Goal: Task Accomplishment & Management: Use online tool/utility

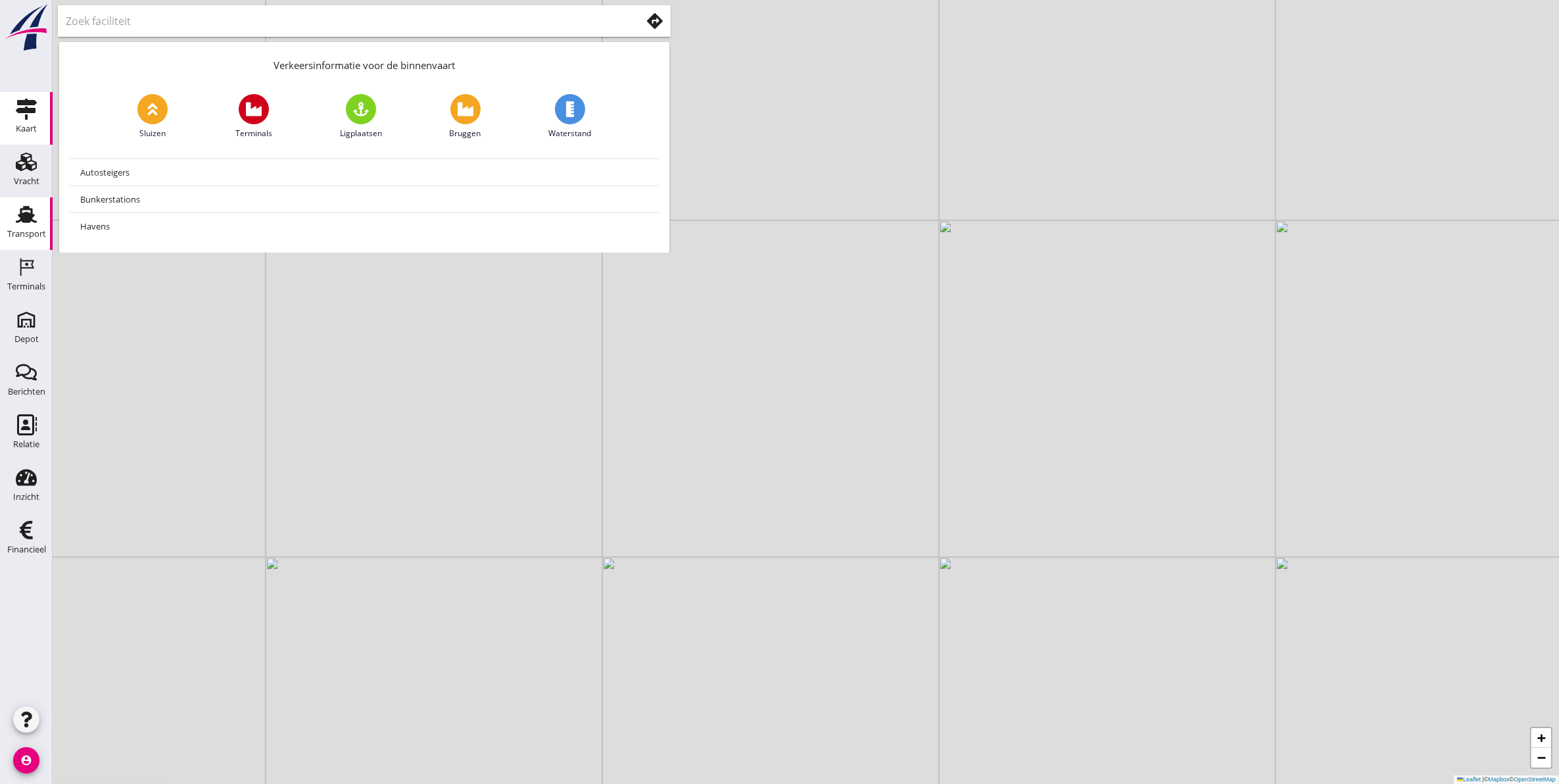
click at [22, 209] on use at bounding box center [26, 214] width 21 height 17
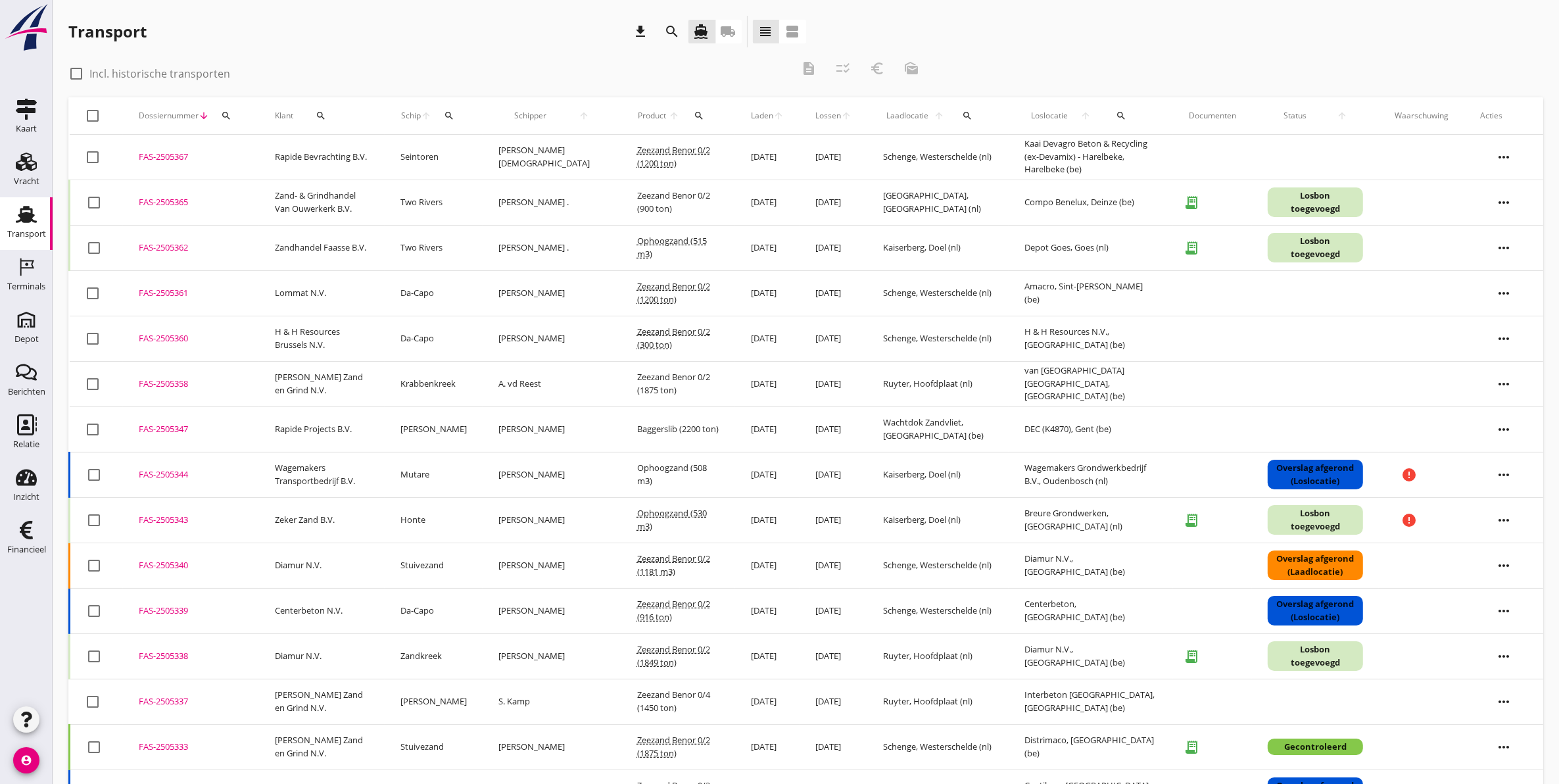
click at [227, 111] on icon "search" at bounding box center [226, 116] width 11 height 11
click at [276, 146] on input "Zoeken op dossiernummer..." at bounding box center [287, 154] width 137 height 21
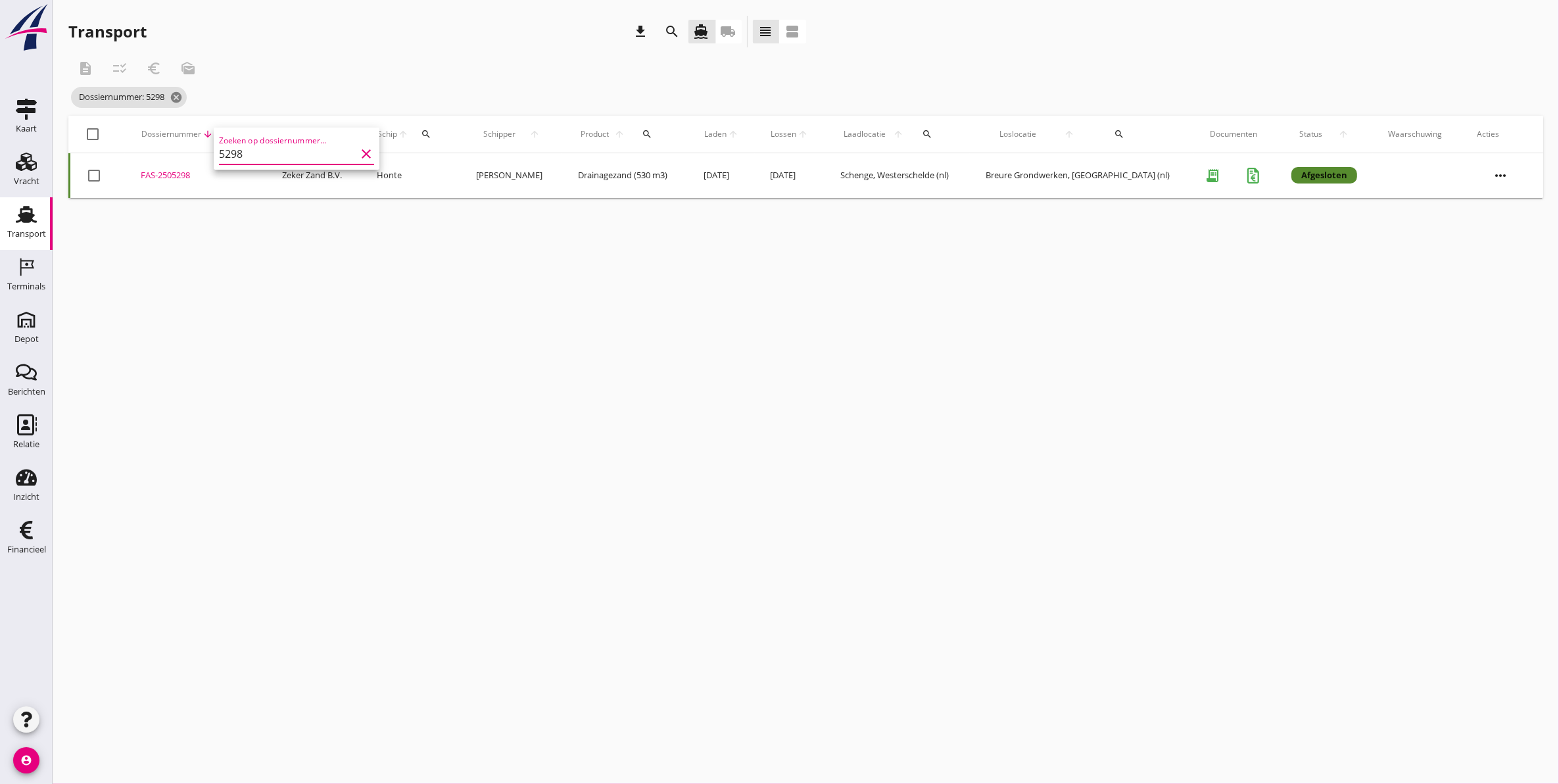
type input "5298"
click at [175, 176] on div "FAS-2505298" at bounding box center [196, 175] width 110 height 13
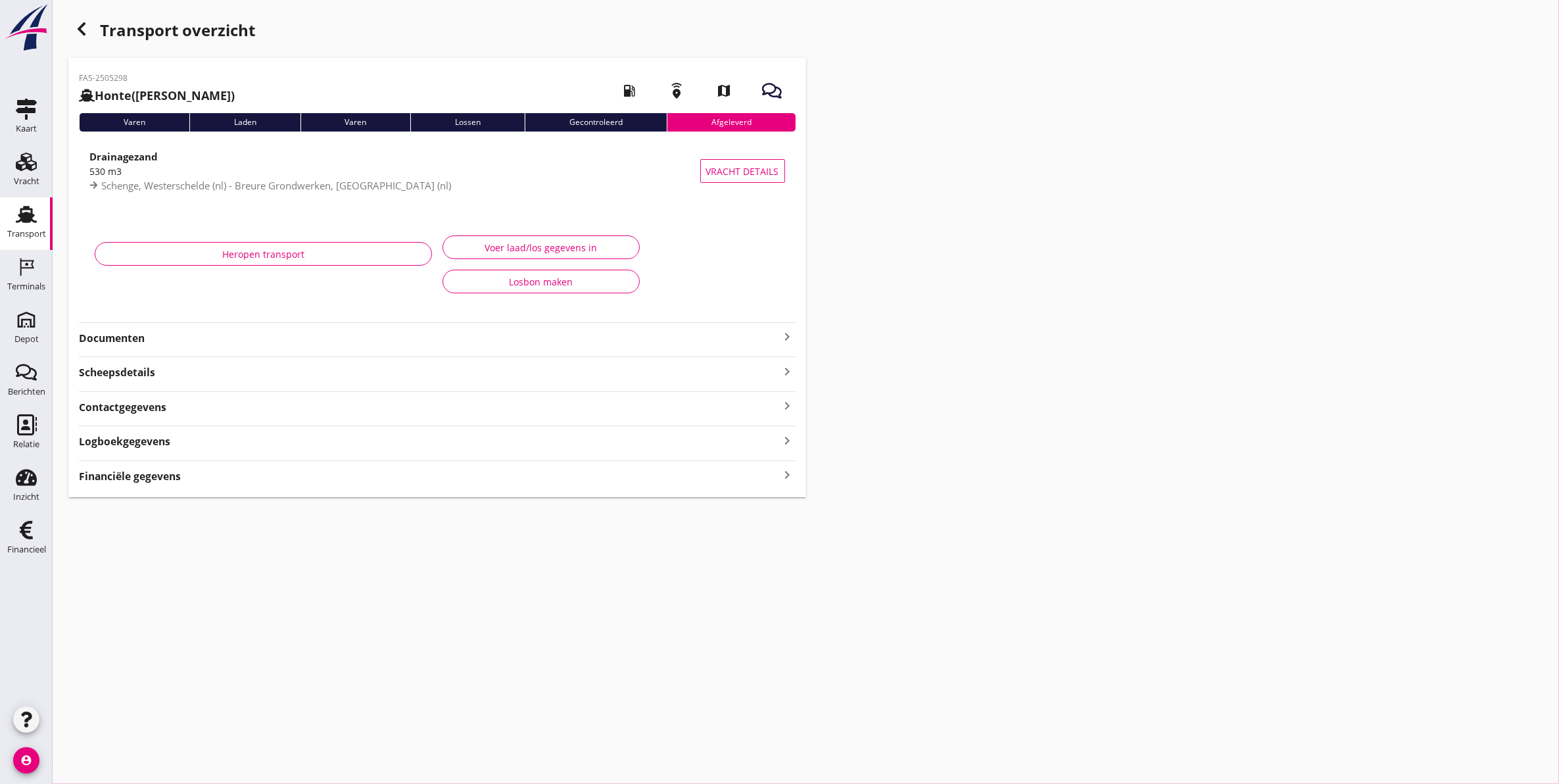
click at [146, 344] on strong "Documenten" at bounding box center [429, 338] width 701 height 15
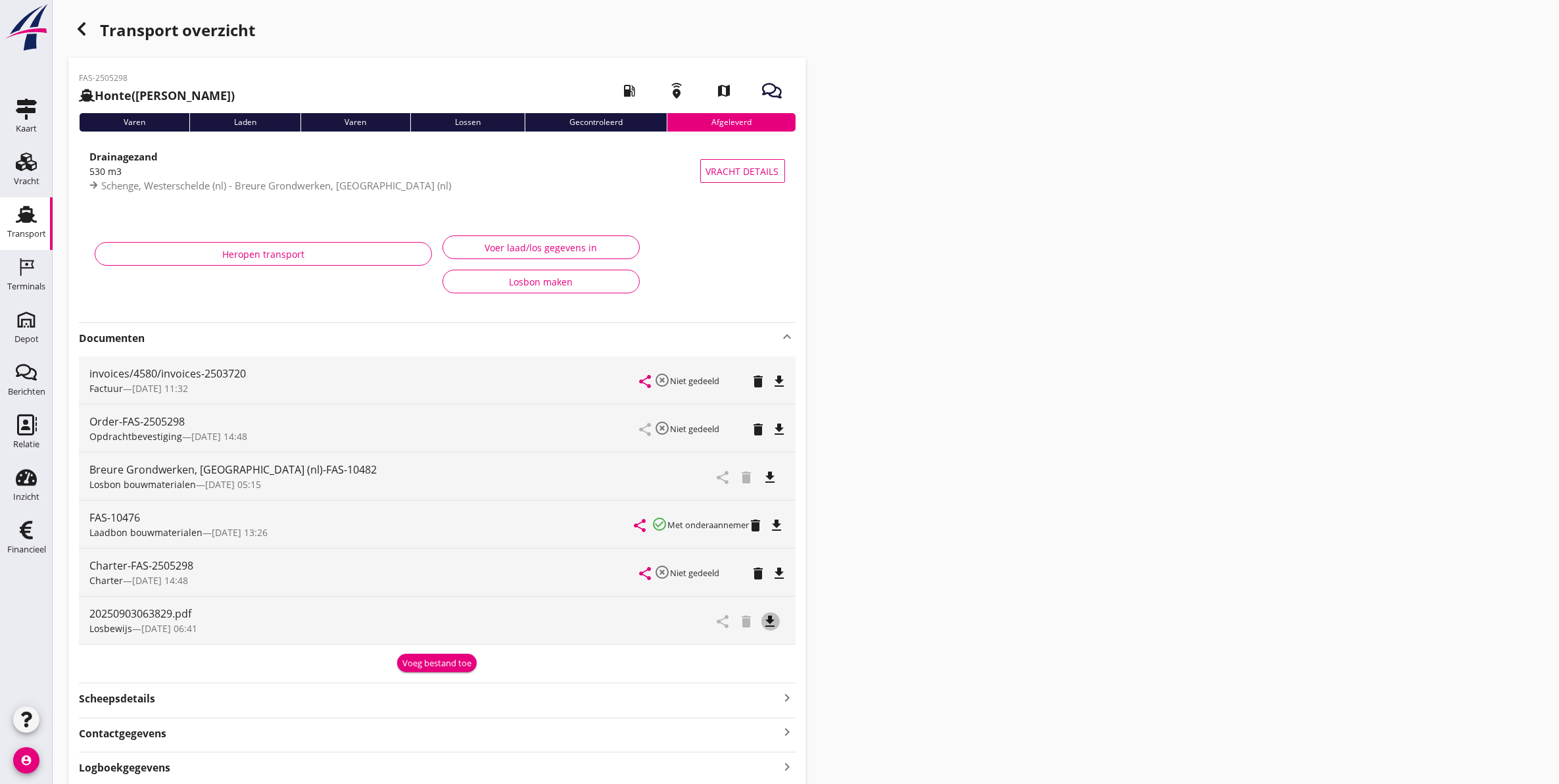
click at [771, 620] on icon "file_download" at bounding box center [770, 621] width 16 height 16
click at [80, 29] on use "button" at bounding box center [81, 29] width 8 height 13
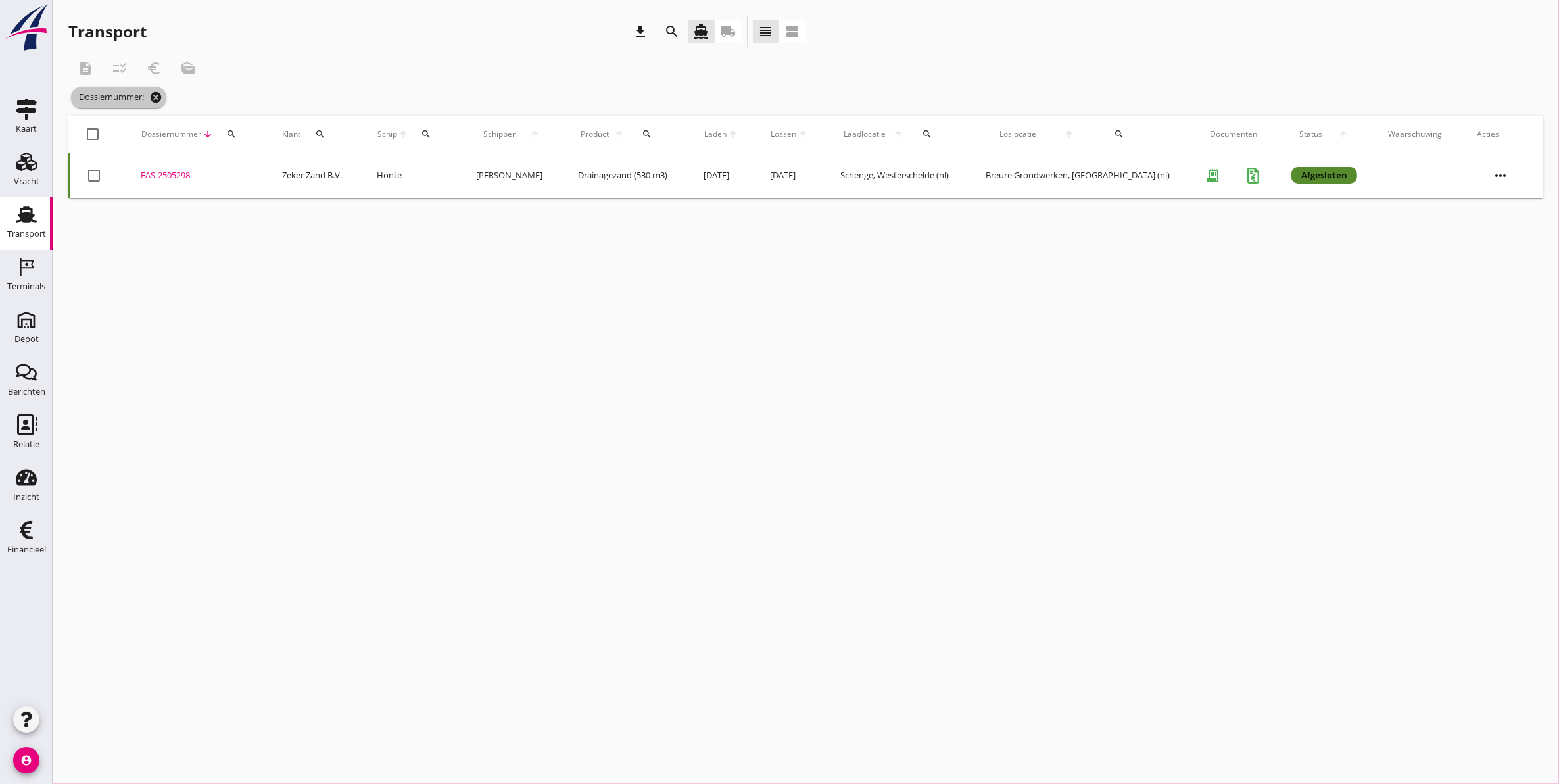
click at [160, 99] on icon "cancel" at bounding box center [156, 97] width 13 height 13
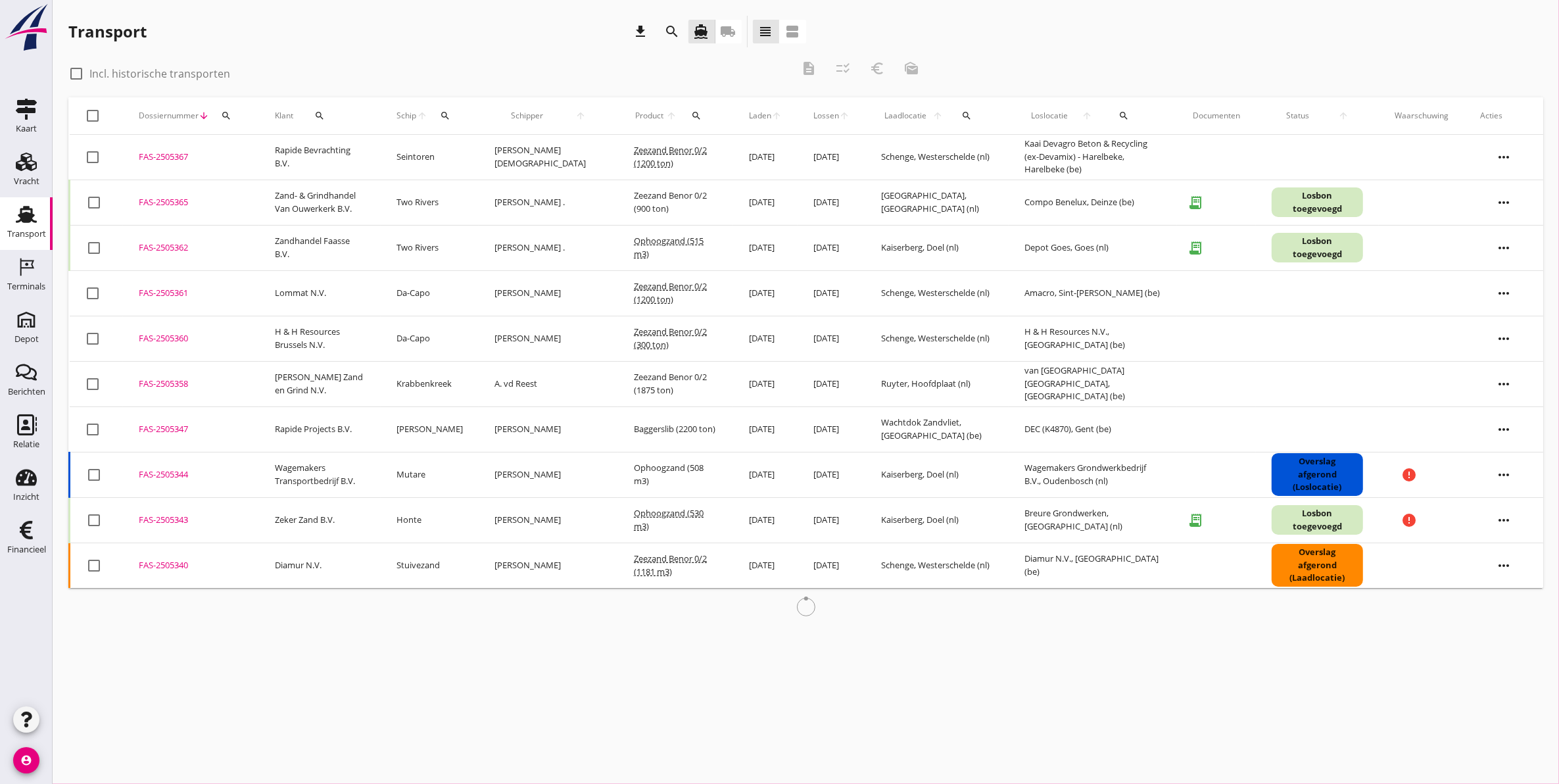
click at [231, 119] on div "search" at bounding box center [226, 116] width 24 height 11
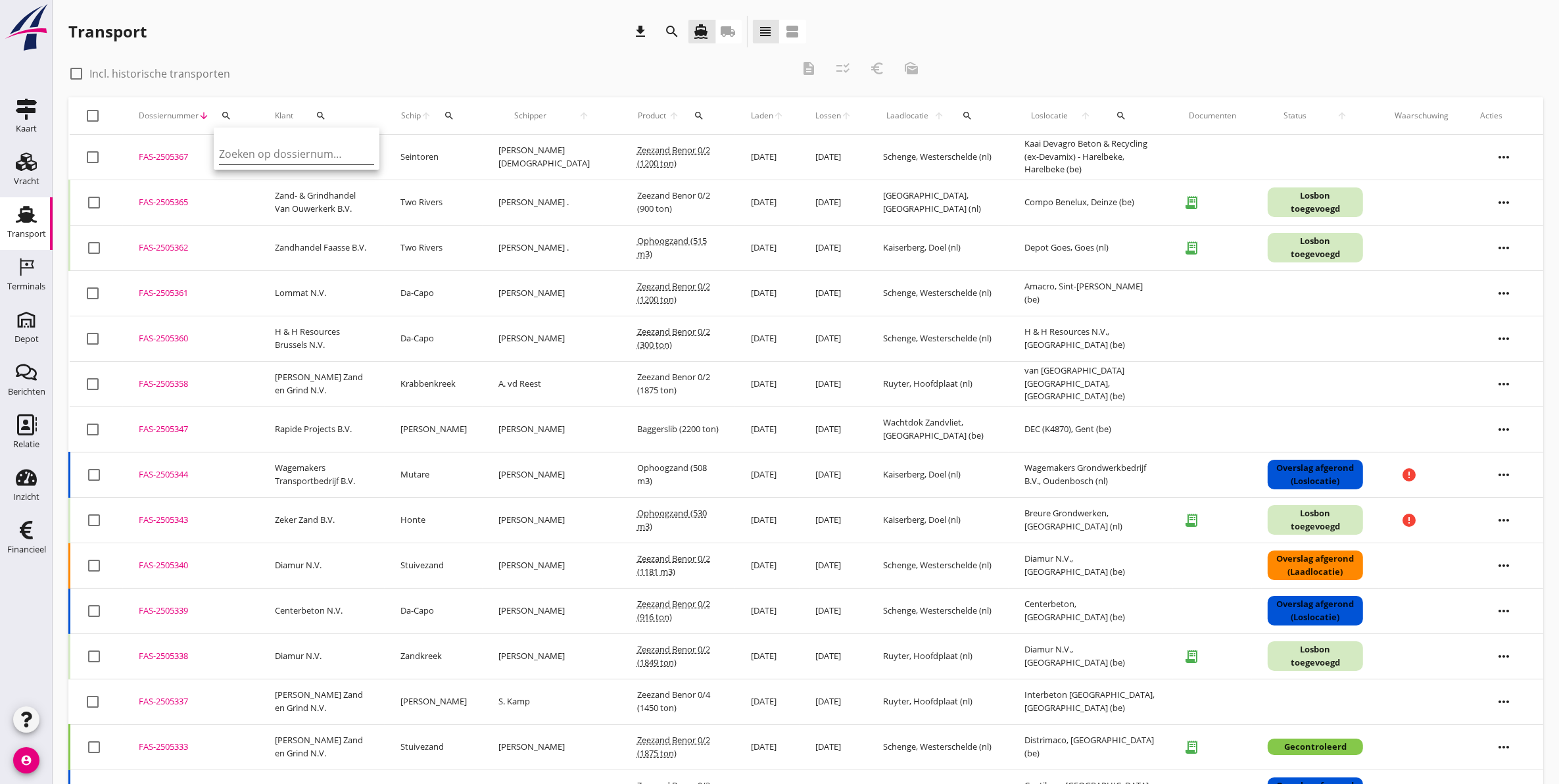
click at [307, 152] on input "Zoeken op dossiernummer..." at bounding box center [287, 154] width 137 height 21
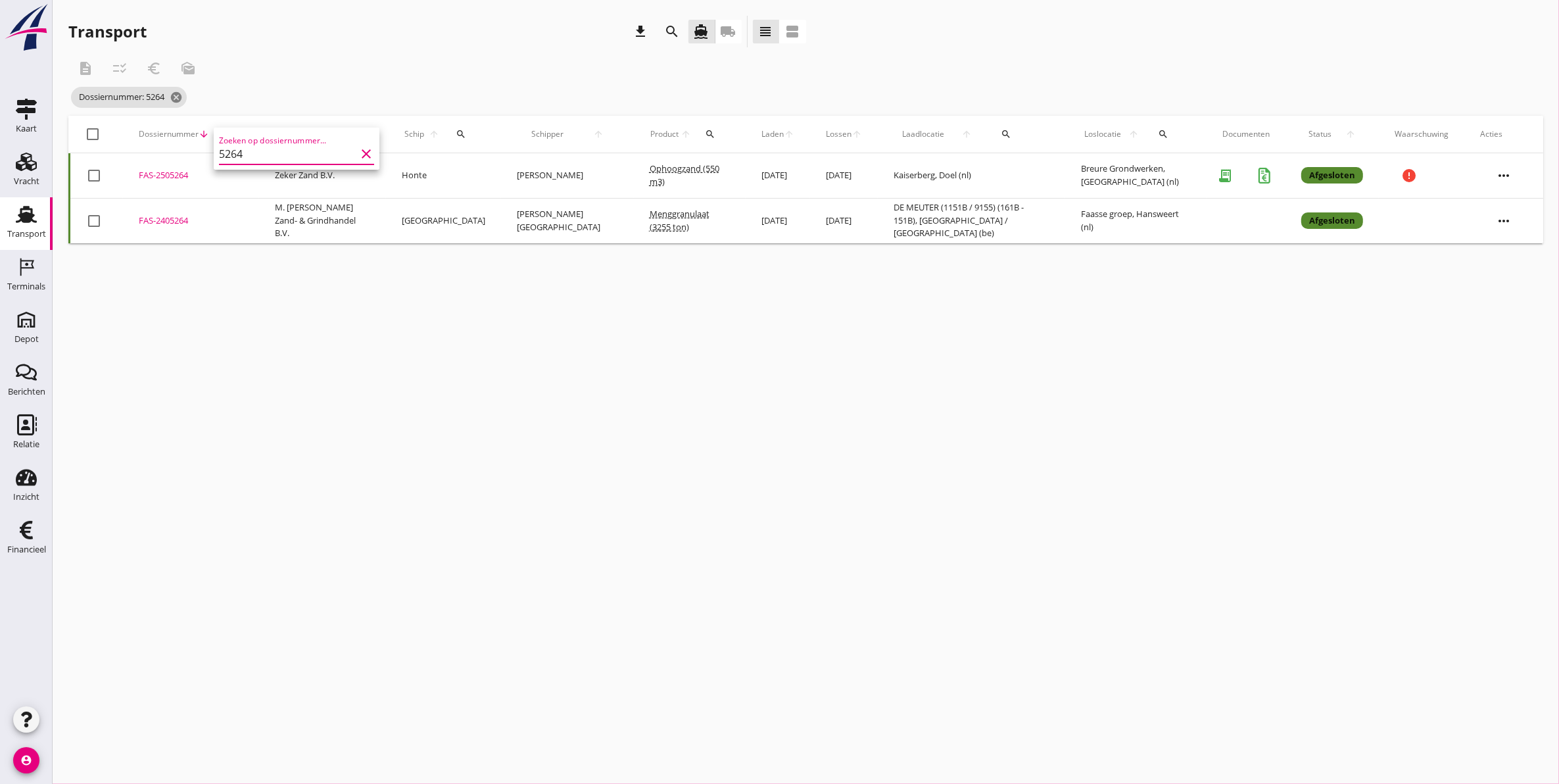
type input "5264"
click at [169, 175] on div "FAS-2505264" at bounding box center [191, 175] width 105 height 13
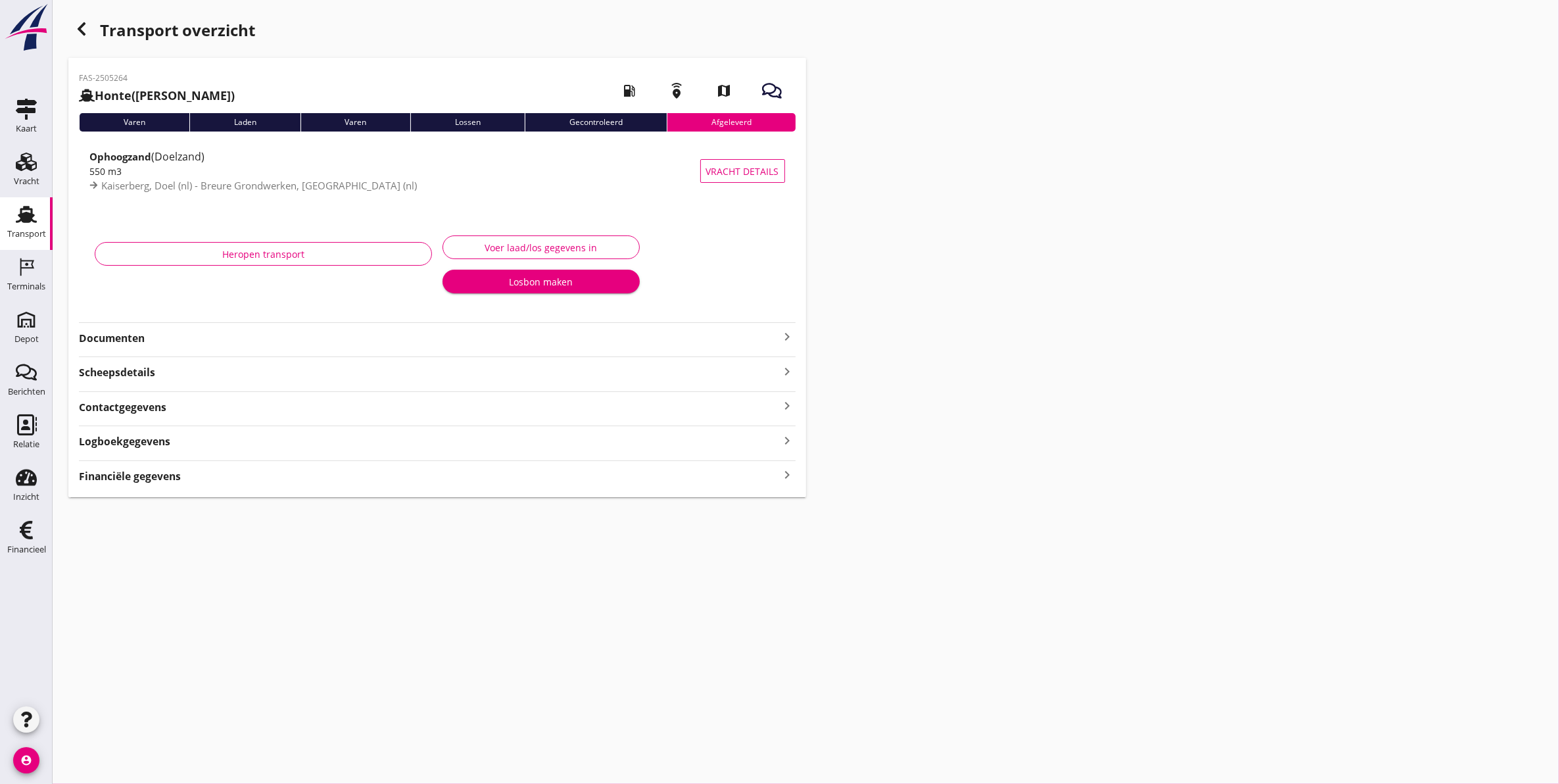
click at [158, 442] on strong "Logboekgegevens" at bounding box center [124, 442] width 92 height 15
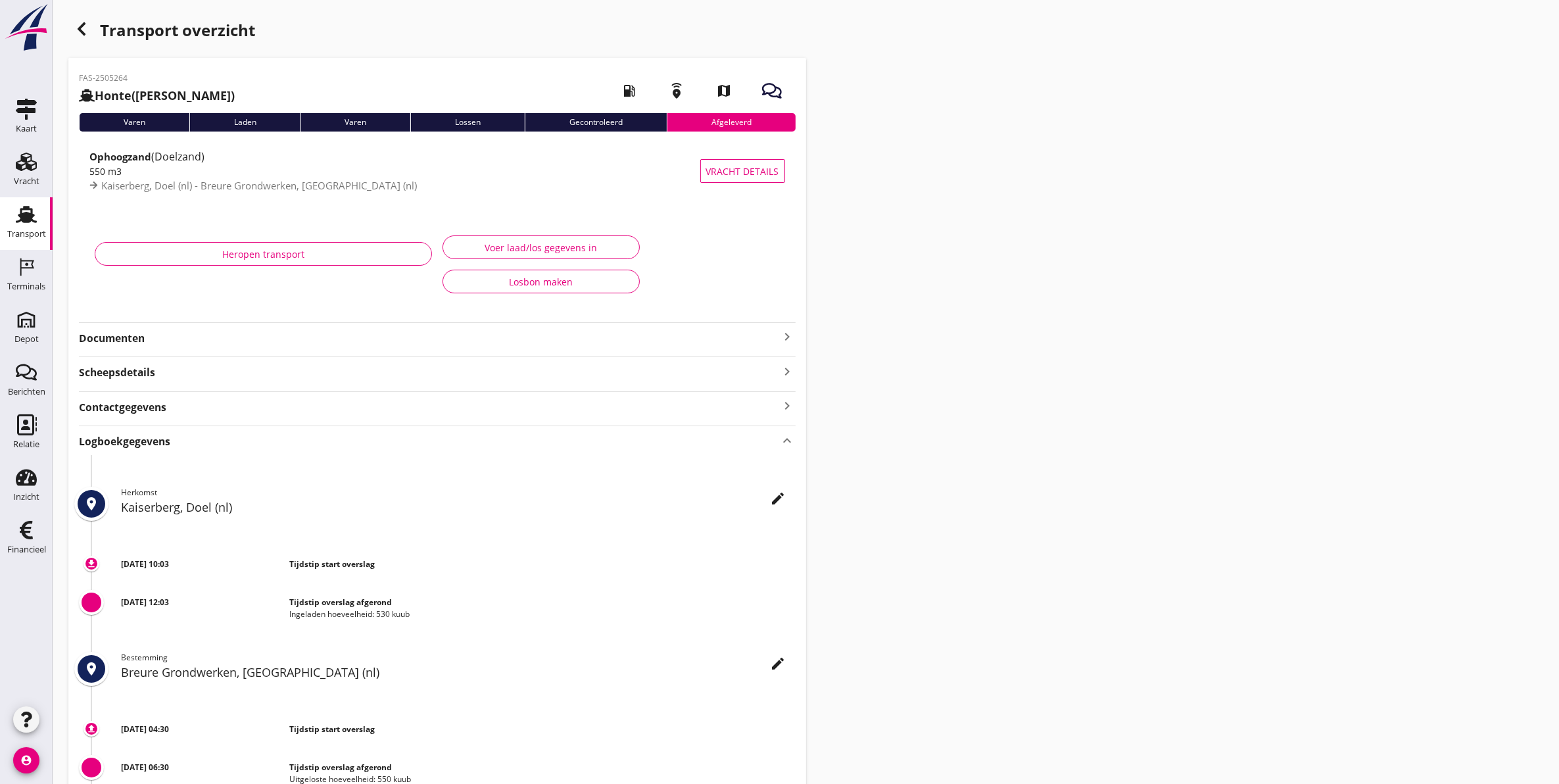
click at [158, 442] on strong "Logboekgegevens" at bounding box center [124, 442] width 92 height 15
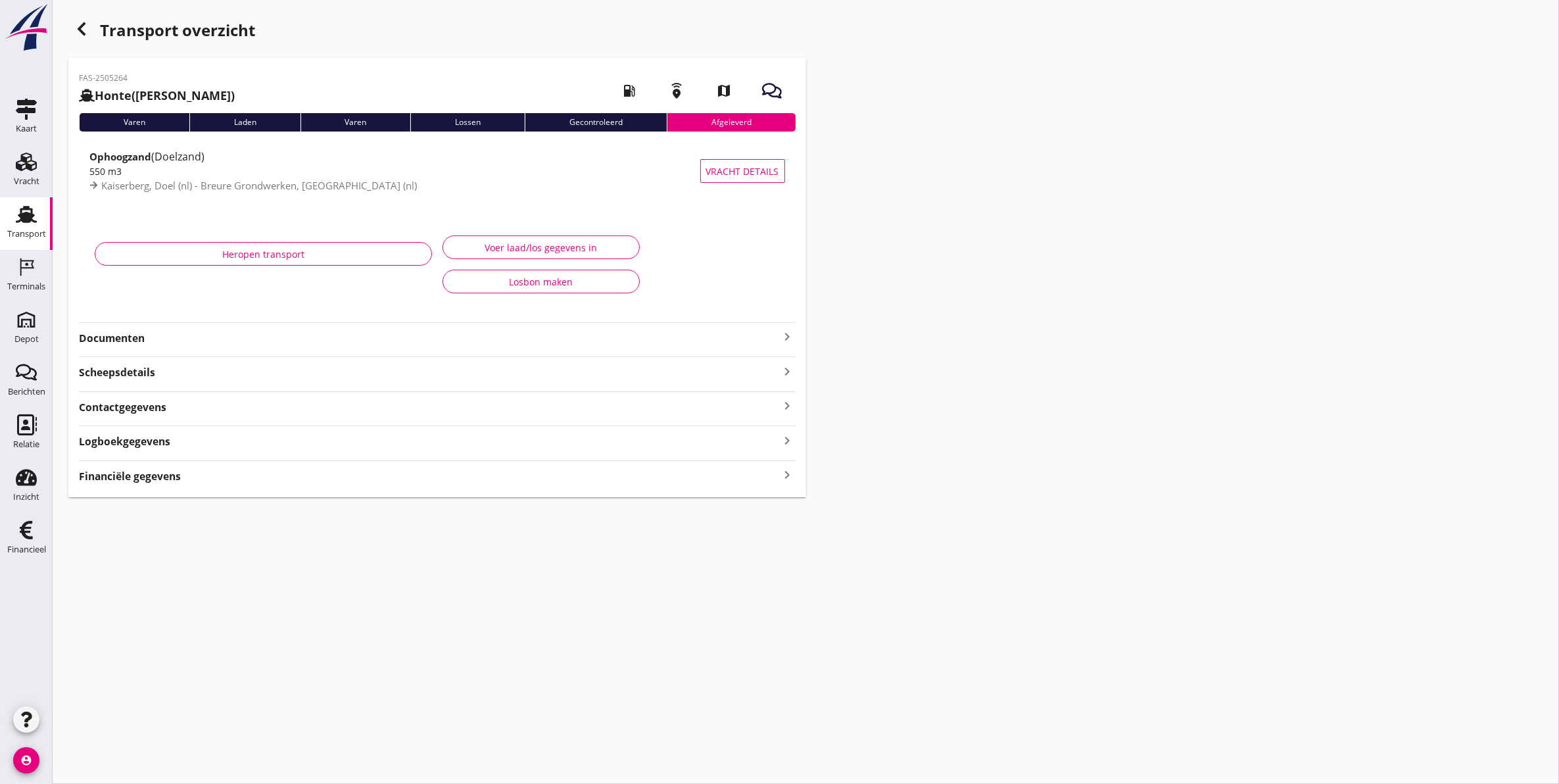
click at [127, 337] on strong "Documenten" at bounding box center [429, 338] width 701 height 15
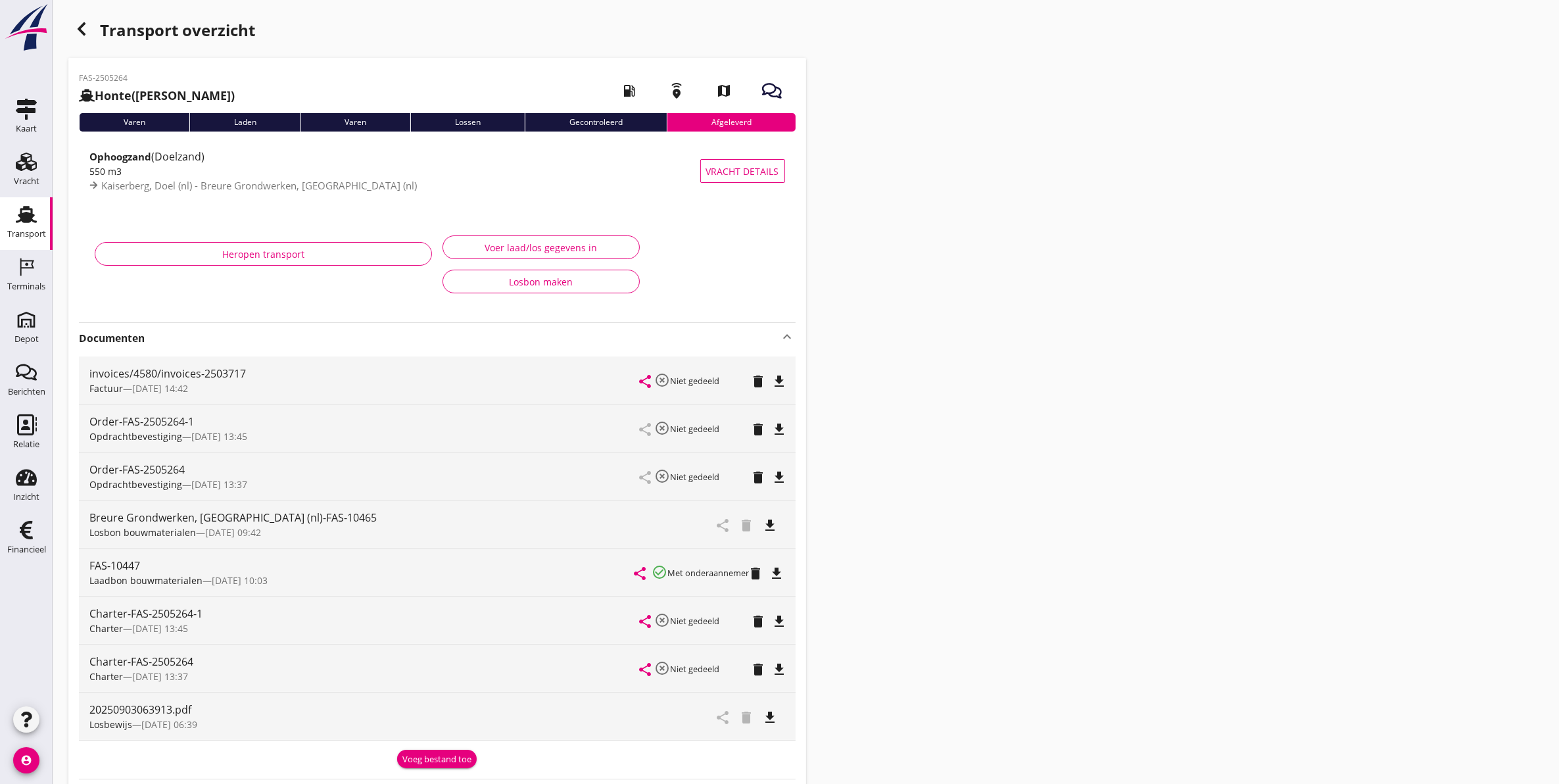
click at [765, 720] on icon "file_download" at bounding box center [770, 717] width 16 height 16
click at [17, 232] on div "Transport" at bounding box center [27, 233] width 39 height 8
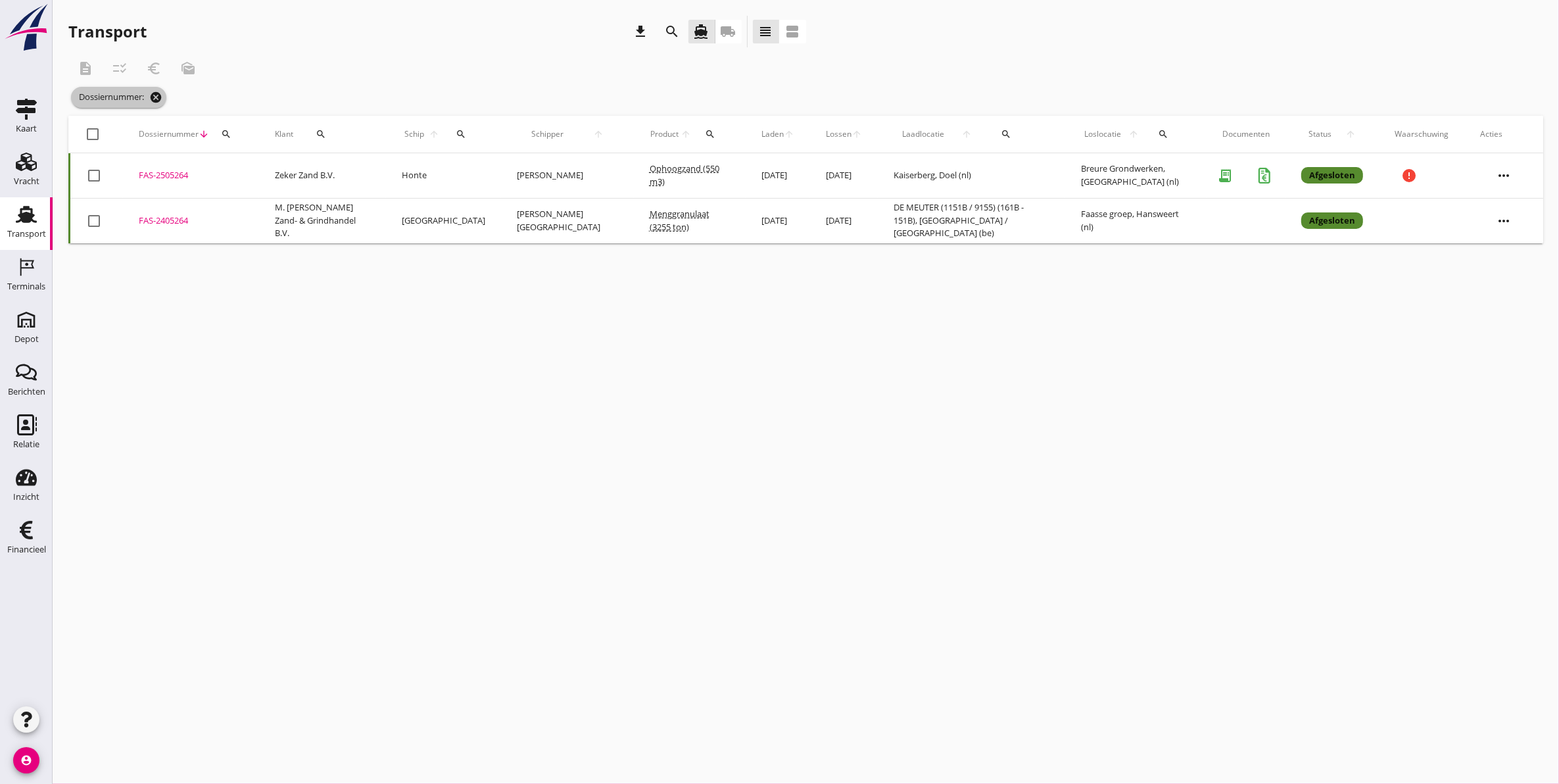
click at [158, 100] on icon "cancel" at bounding box center [156, 97] width 13 height 13
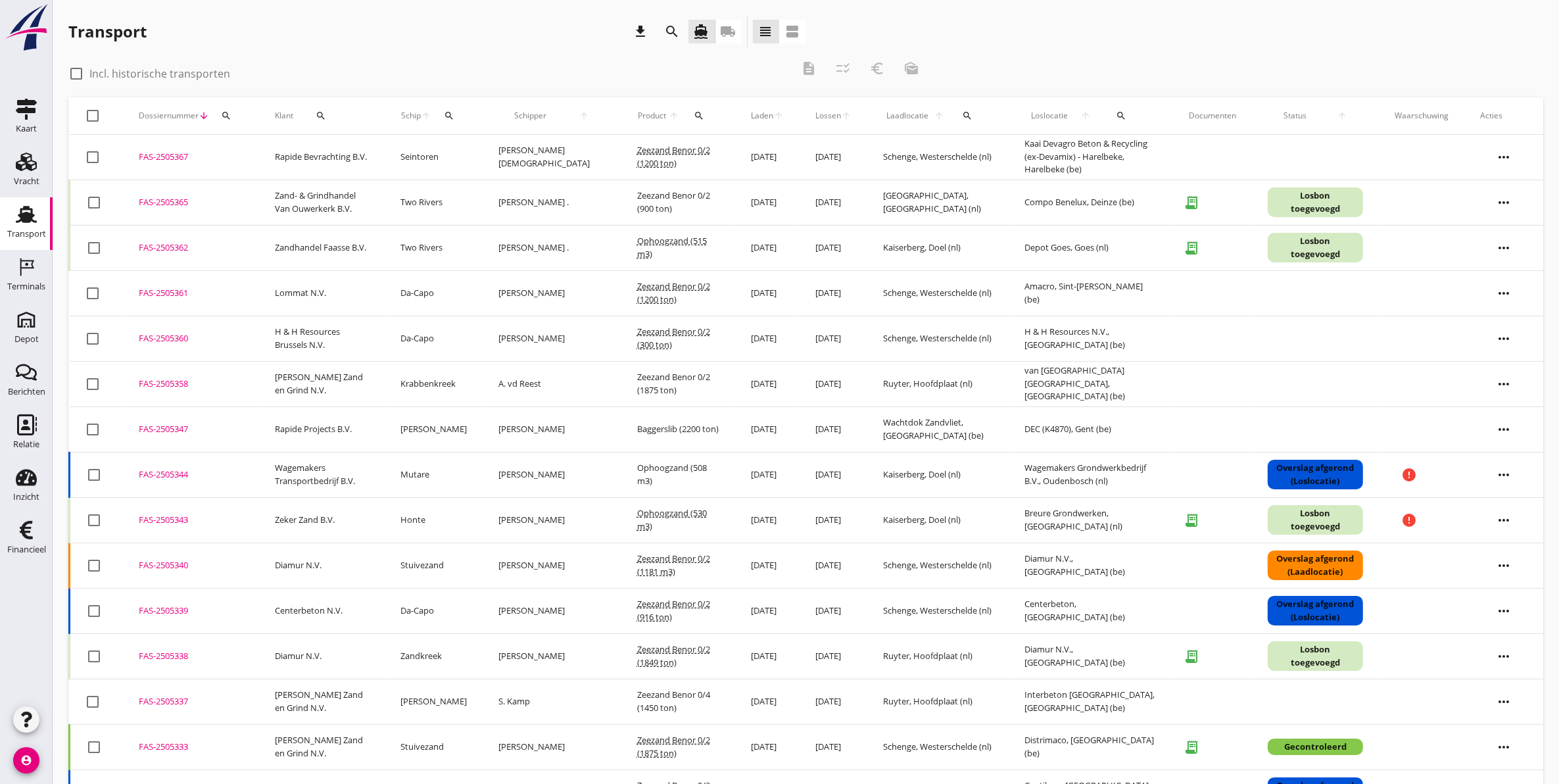
click at [527, 117] on span "Schipper" at bounding box center [531, 116] width 65 height 12
click at [538, 120] on span "Schipper" at bounding box center [531, 116] width 65 height 12
click at [562, 117] on icon "arrow_downward" at bounding box center [583, 116] width 43 height 11
click at [562, 112] on icon "arrow_downward" at bounding box center [583, 116] width 43 height 11
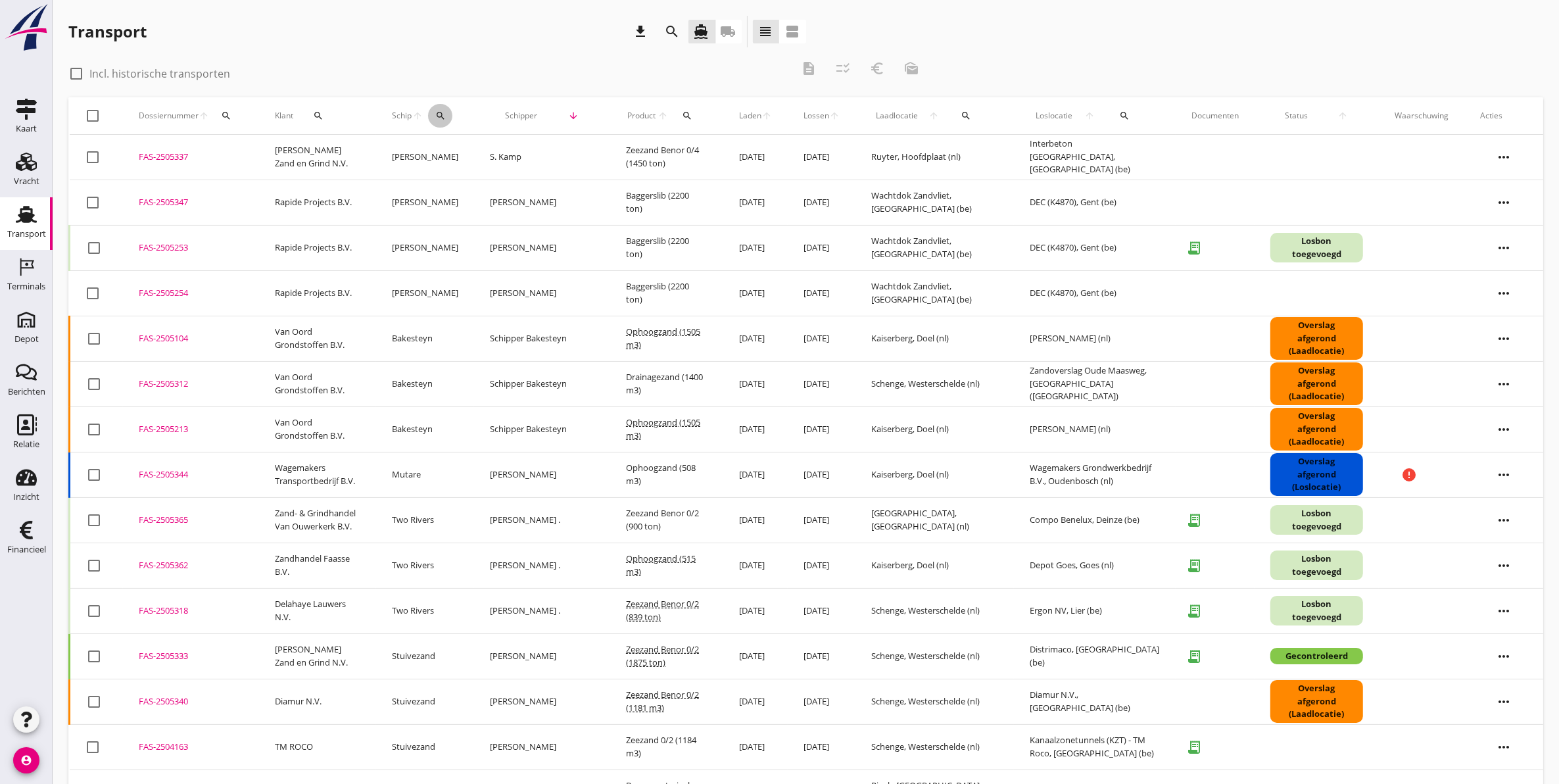
click at [446, 119] on icon "search" at bounding box center [440, 116] width 11 height 11
click at [529, 162] on input "Zoek op (scheeps)naam" at bounding box center [512, 154] width 137 height 21
click at [514, 183] on div "Honte" at bounding box center [553, 179] width 125 height 16
click at [623, 155] on icon "check" at bounding box center [630, 152] width 16 height 16
type input "Honte"
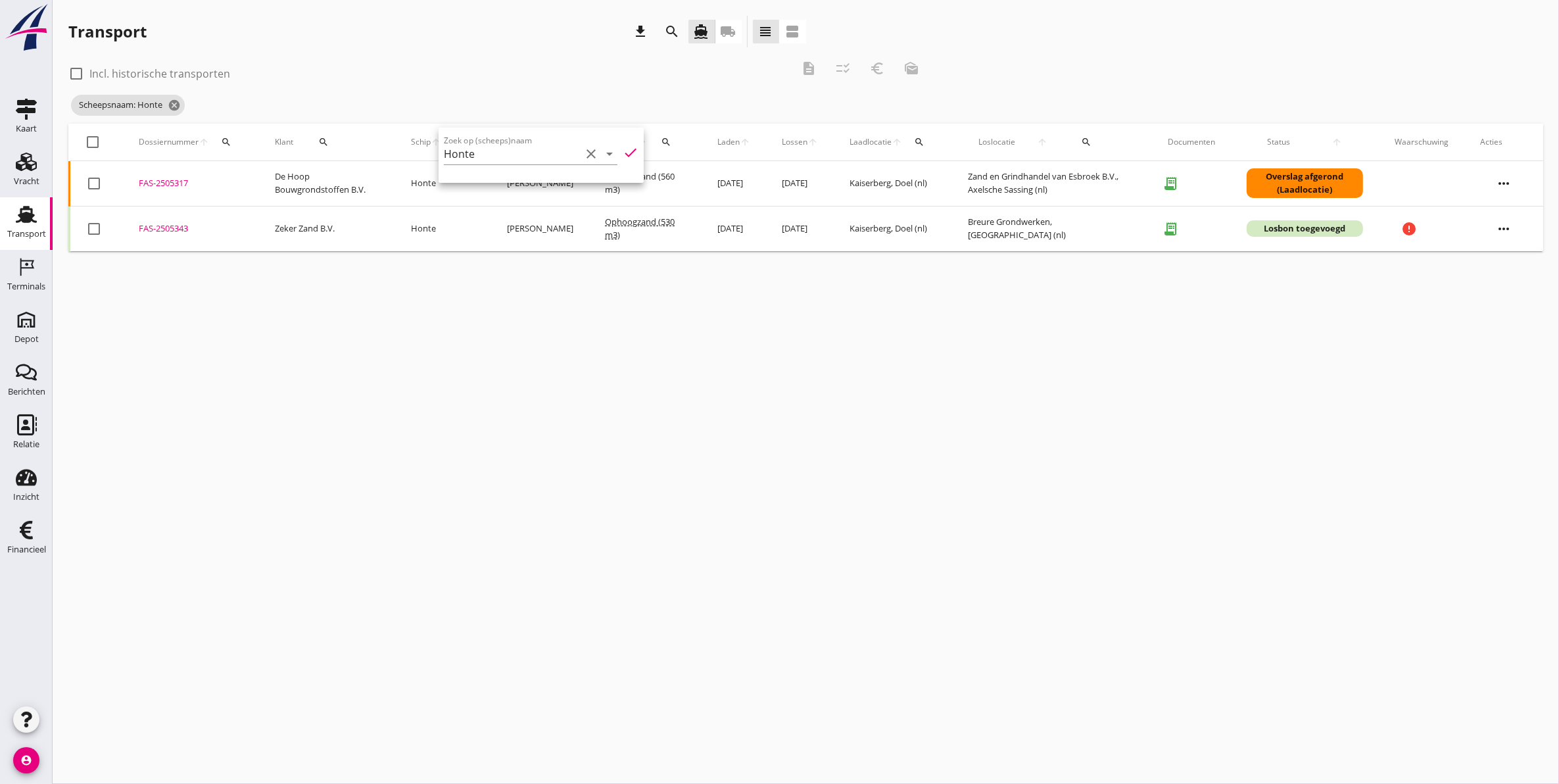
click at [507, 299] on div "cancel You are impersonating another user. Transport download search directions…" at bounding box center [806, 392] width 1506 height 784
click at [149, 229] on div "FAS-2505343" at bounding box center [191, 229] width 105 height 13
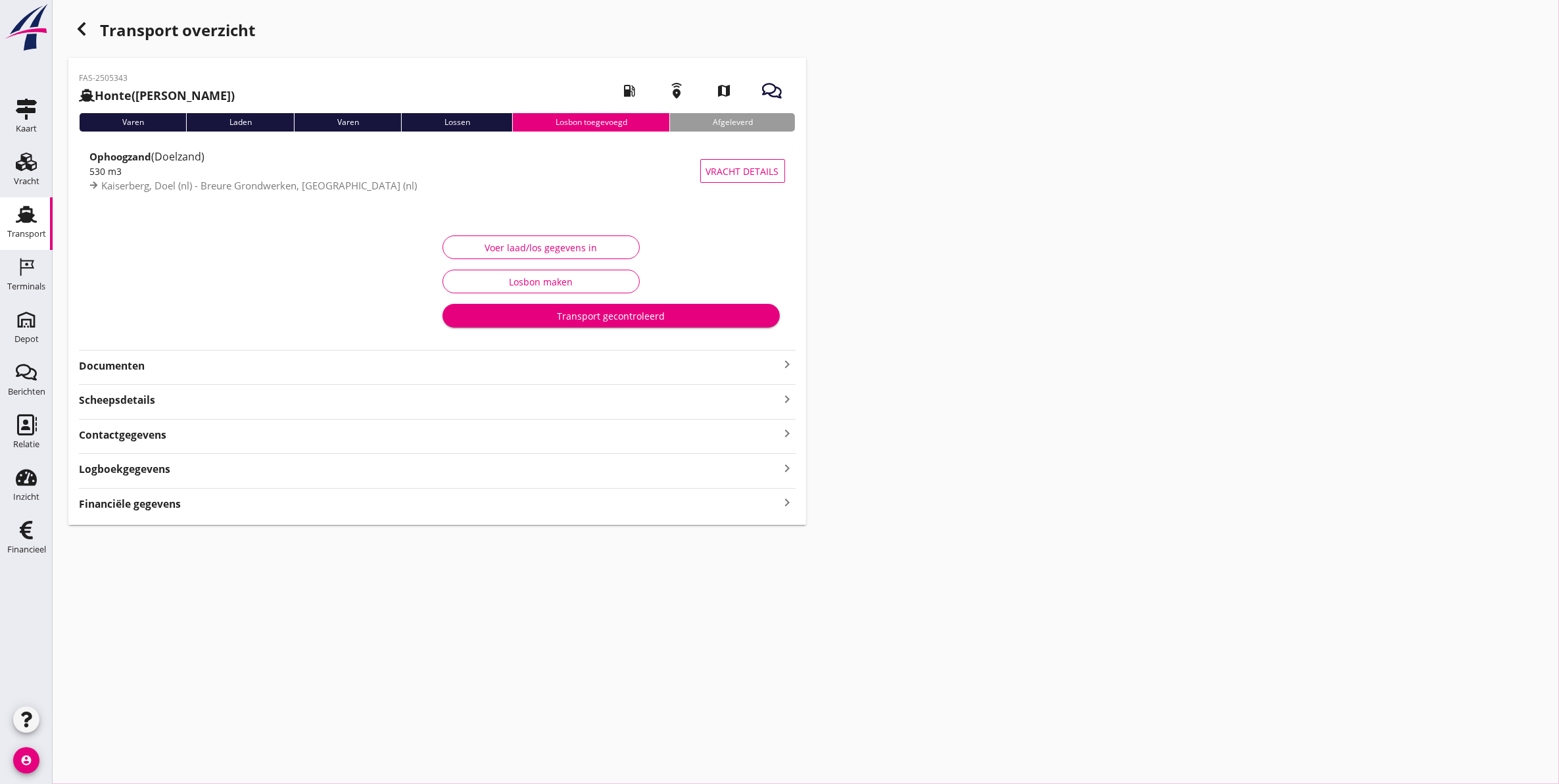
click at [120, 360] on strong "Documenten" at bounding box center [429, 366] width 701 height 15
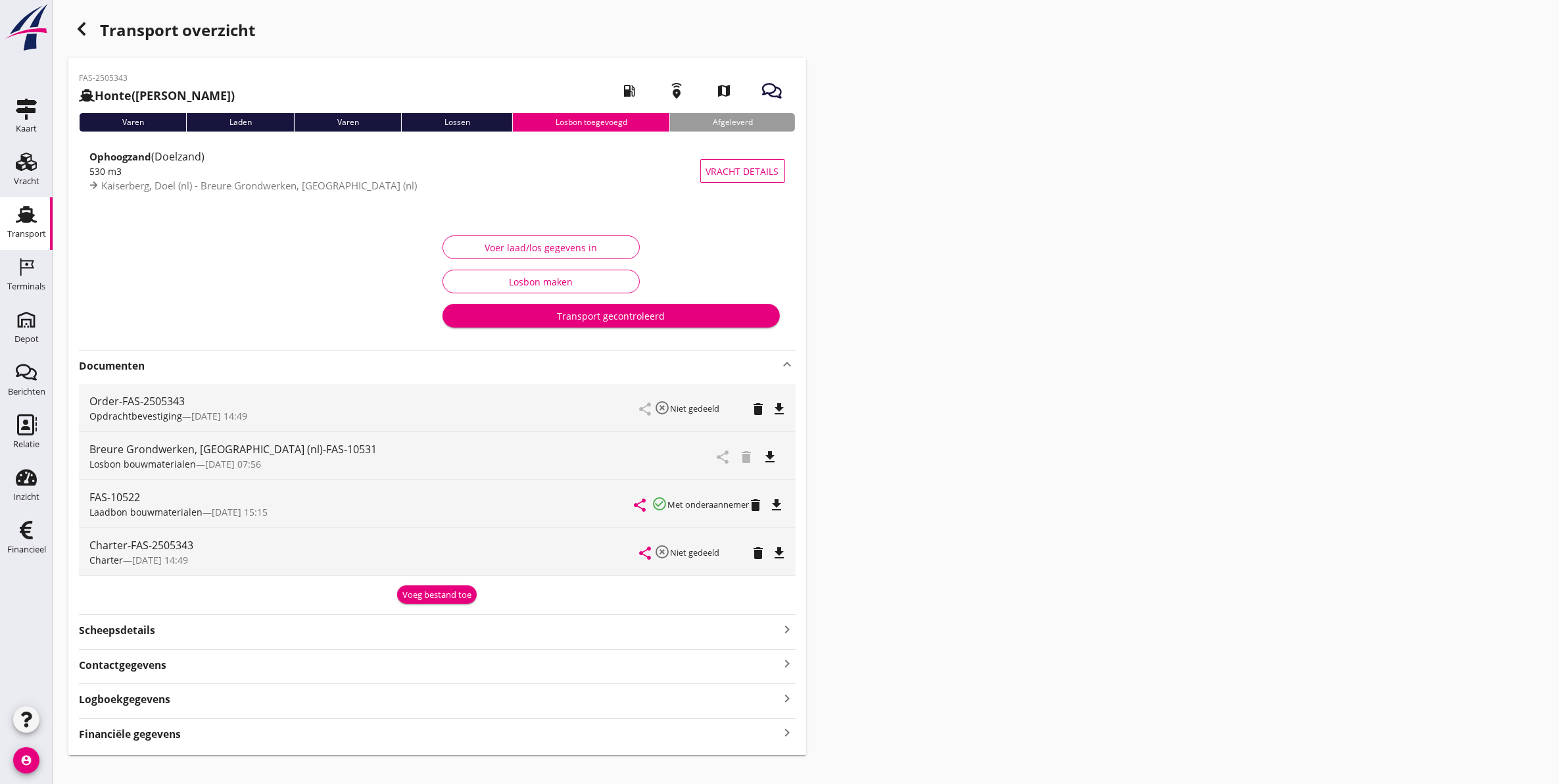
click at [775, 453] on icon "file_download" at bounding box center [770, 457] width 16 height 16
click at [34, 233] on div "Transport" at bounding box center [27, 233] width 39 height 8
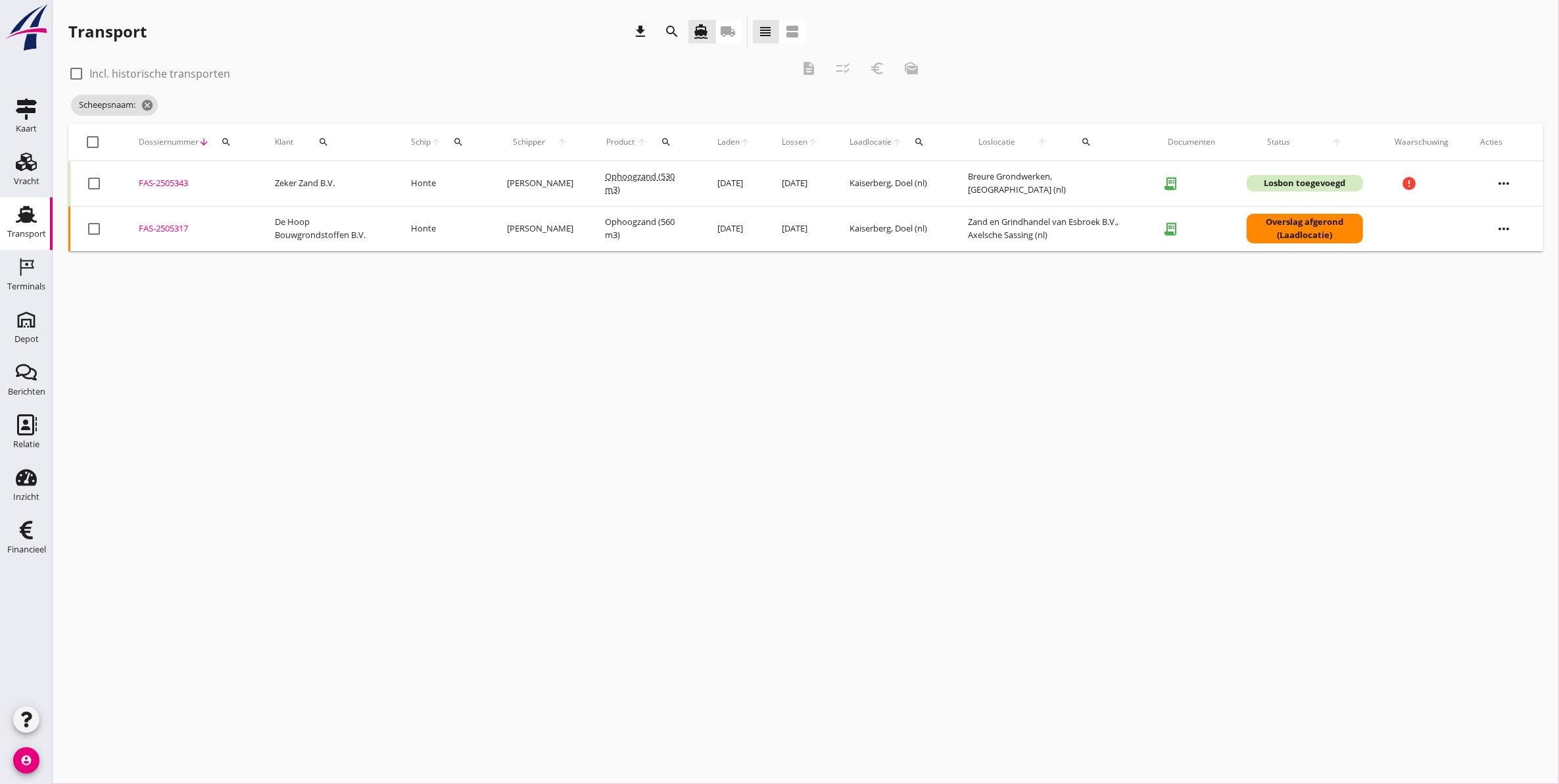
click at [145, 232] on div "FAS-2505317" at bounding box center [191, 229] width 105 height 13
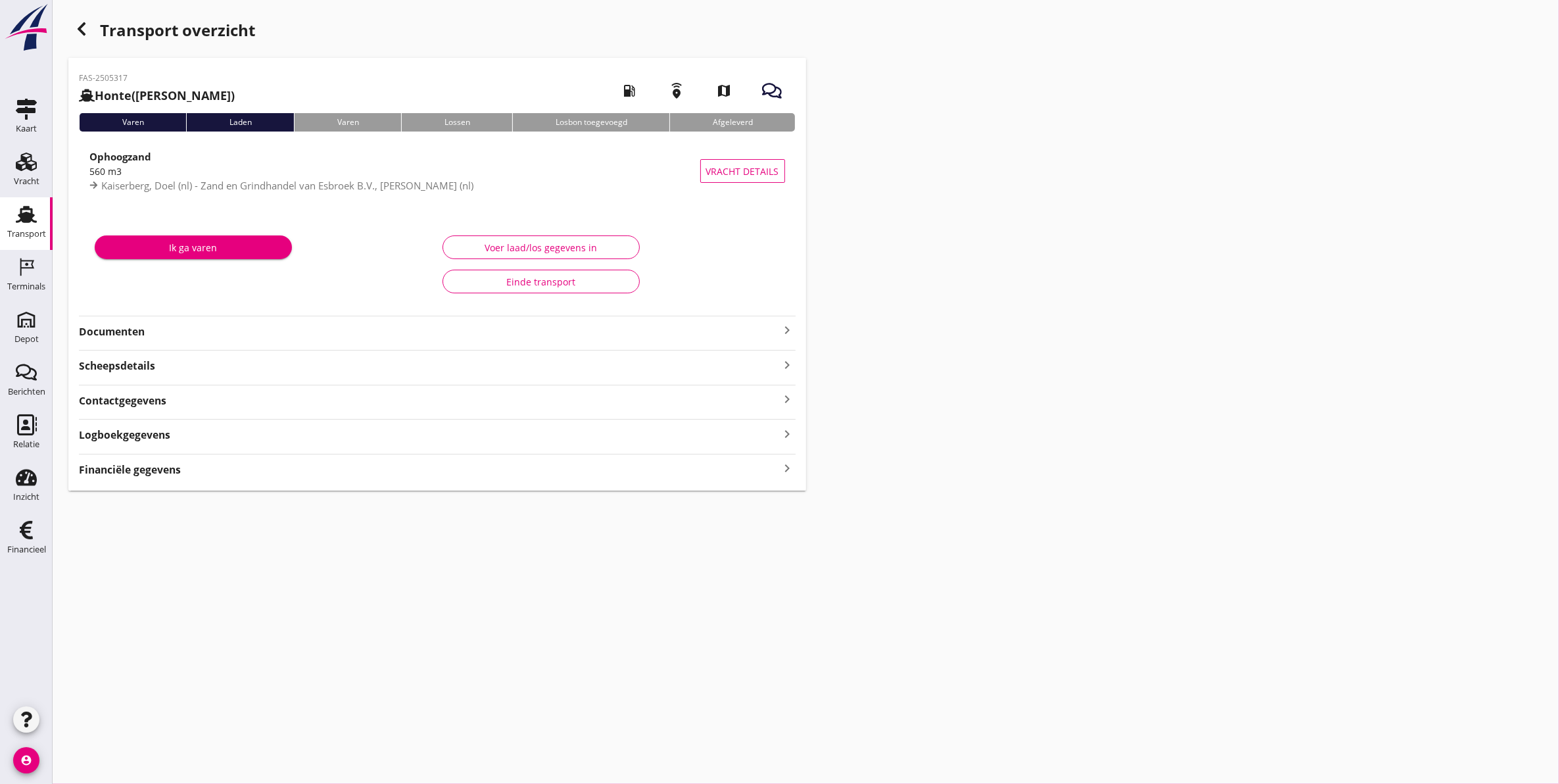
click at [154, 435] on strong "Logboekgegevens" at bounding box center [124, 435] width 92 height 15
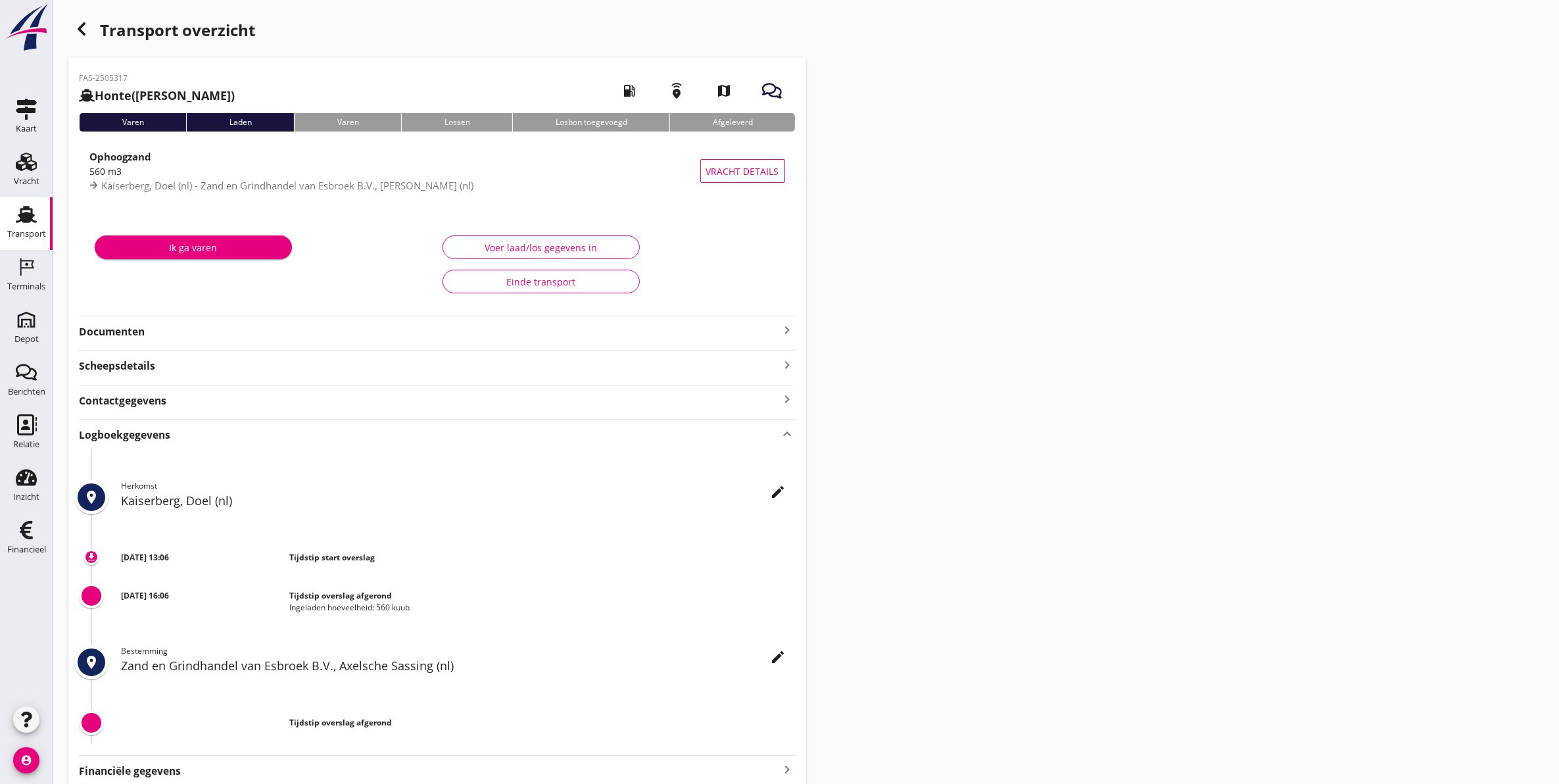
click at [154, 435] on strong "Logboekgegevens" at bounding box center [124, 435] width 92 height 15
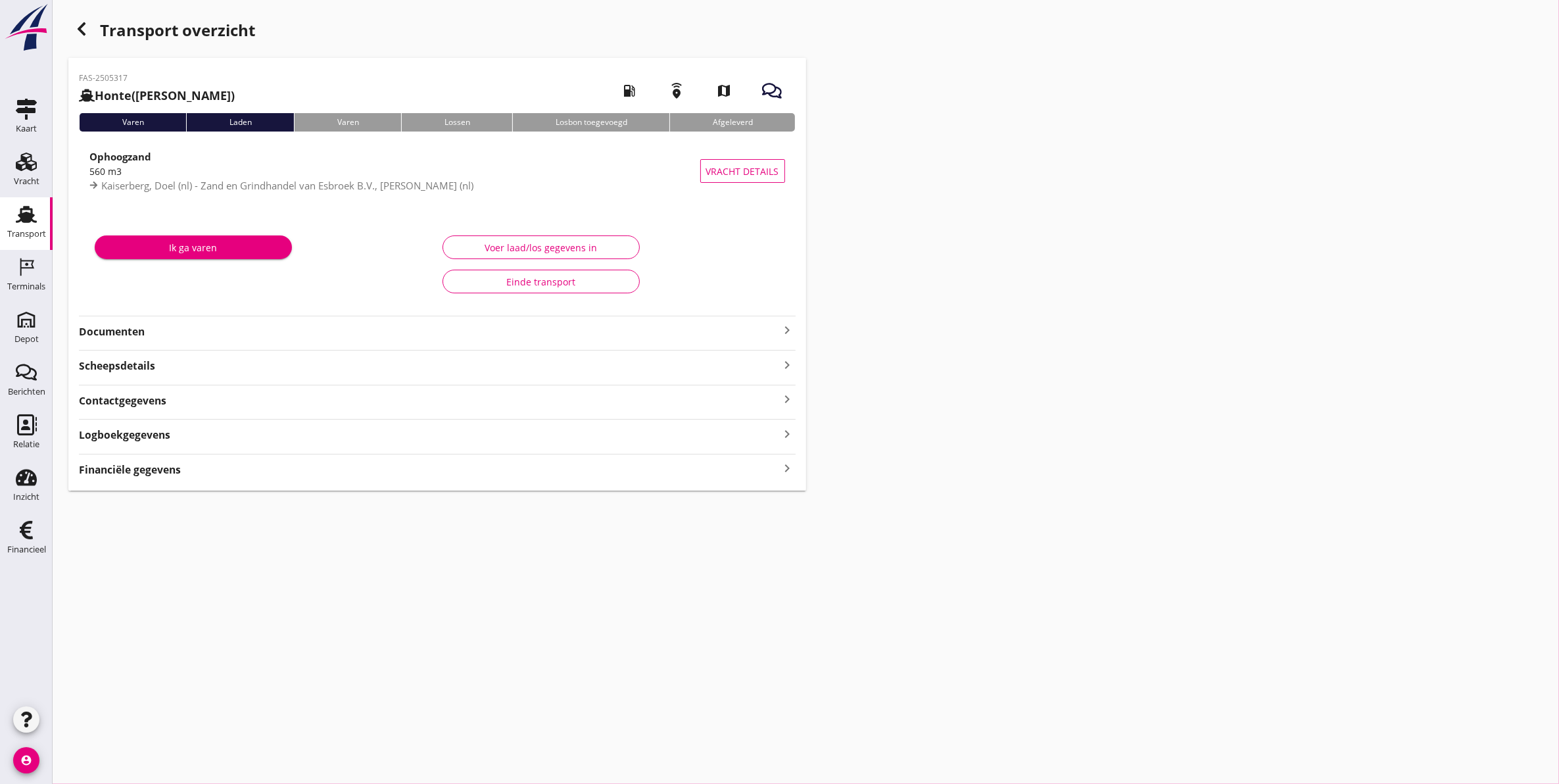
click at [133, 392] on div "Contactgegevens keyboard_arrow_right" at bounding box center [437, 399] width 717 height 18
click at [133, 392] on div "Contactgegevens keyboard_arrow_up" at bounding box center [437, 399] width 717 height 18
click at [119, 332] on strong "Documenten" at bounding box center [429, 332] width 701 height 15
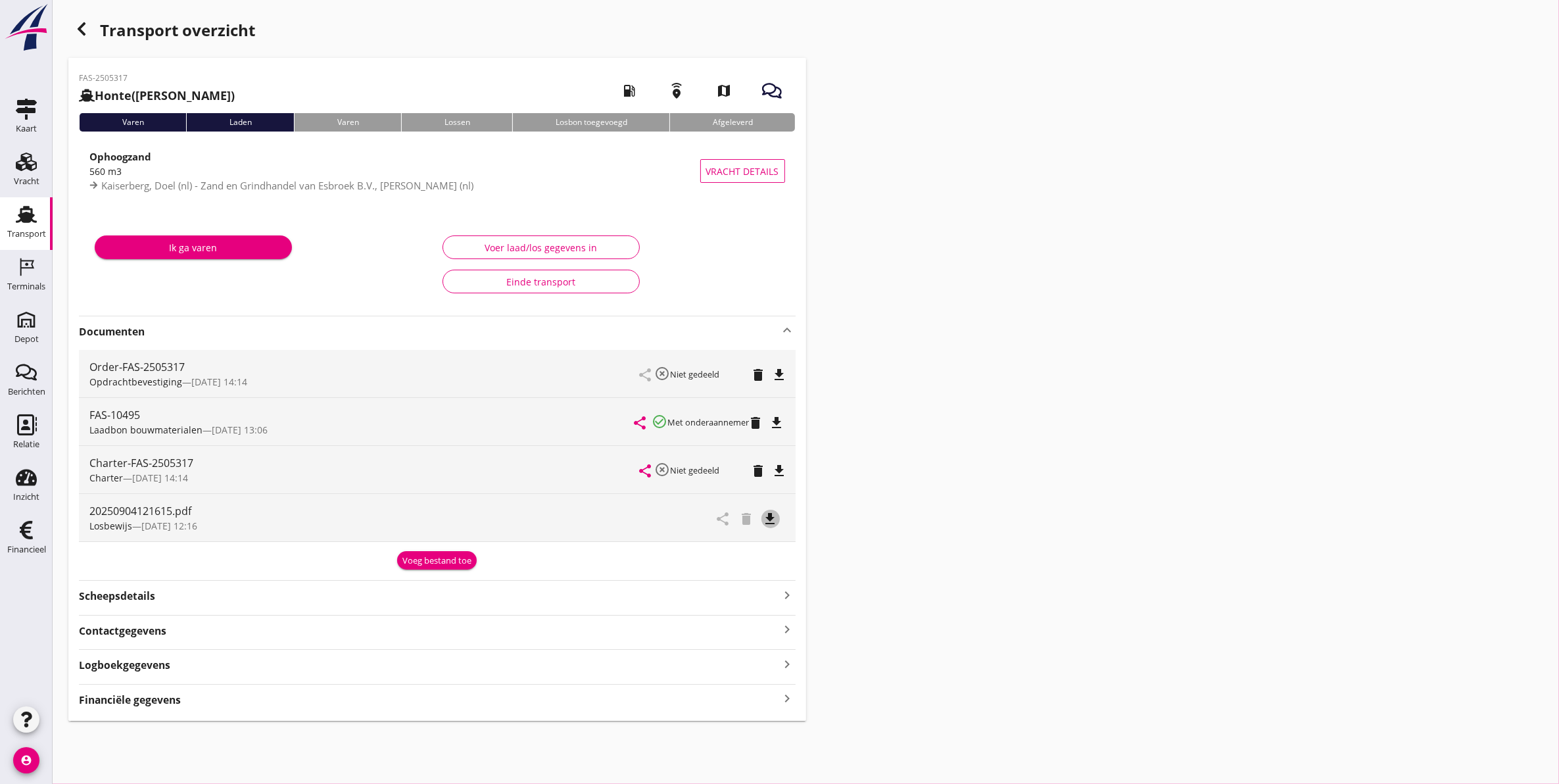
click at [774, 525] on icon "file_download" at bounding box center [770, 519] width 16 height 16
drag, startPoint x: 15, startPoint y: 122, endPoint x: 30, endPoint y: 136, distance: 20.5
click at [16, 122] on div "Kaart" at bounding box center [26, 129] width 21 height 18
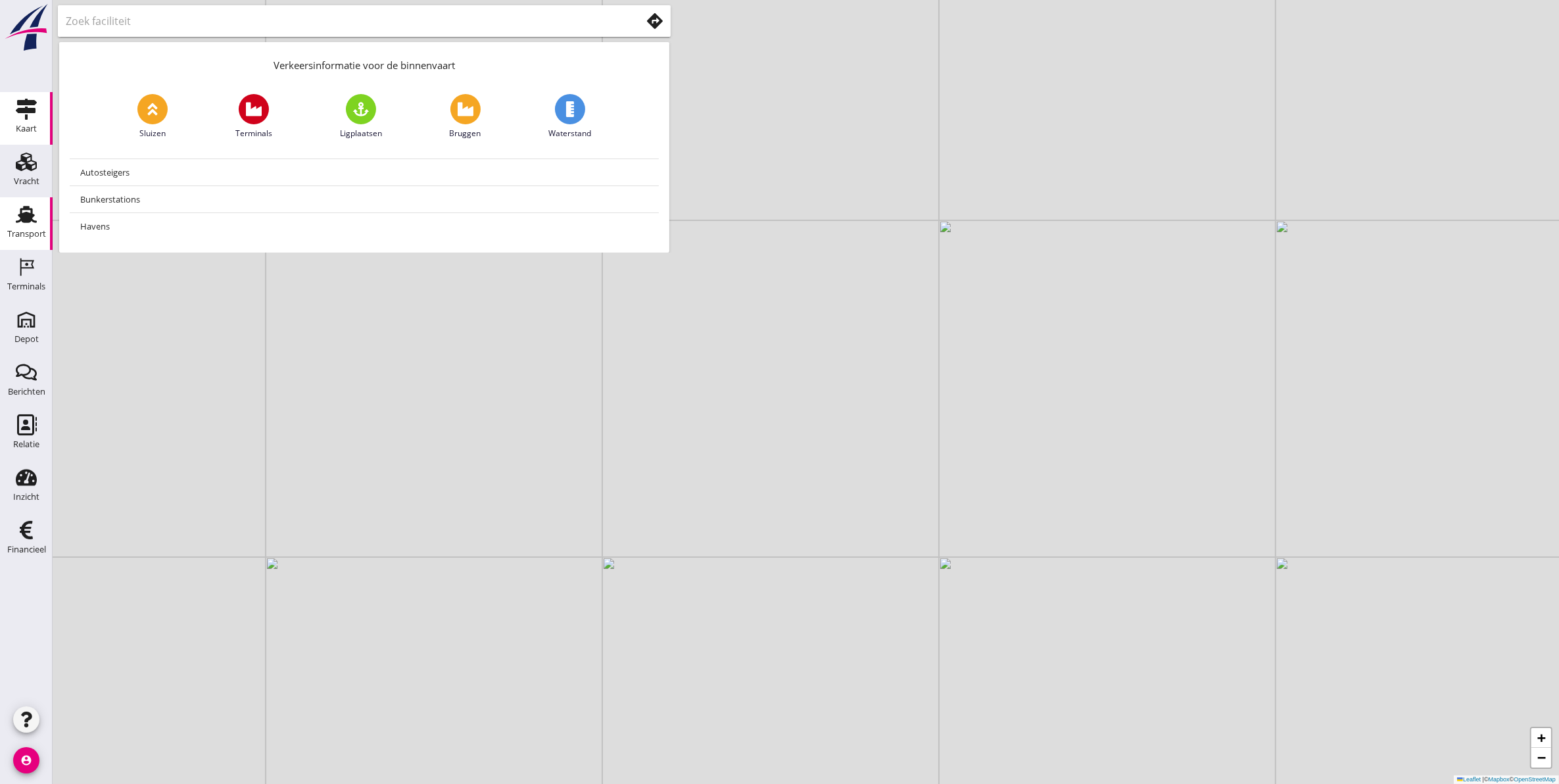
click at [27, 223] on icon "Transport" at bounding box center [26, 214] width 21 height 21
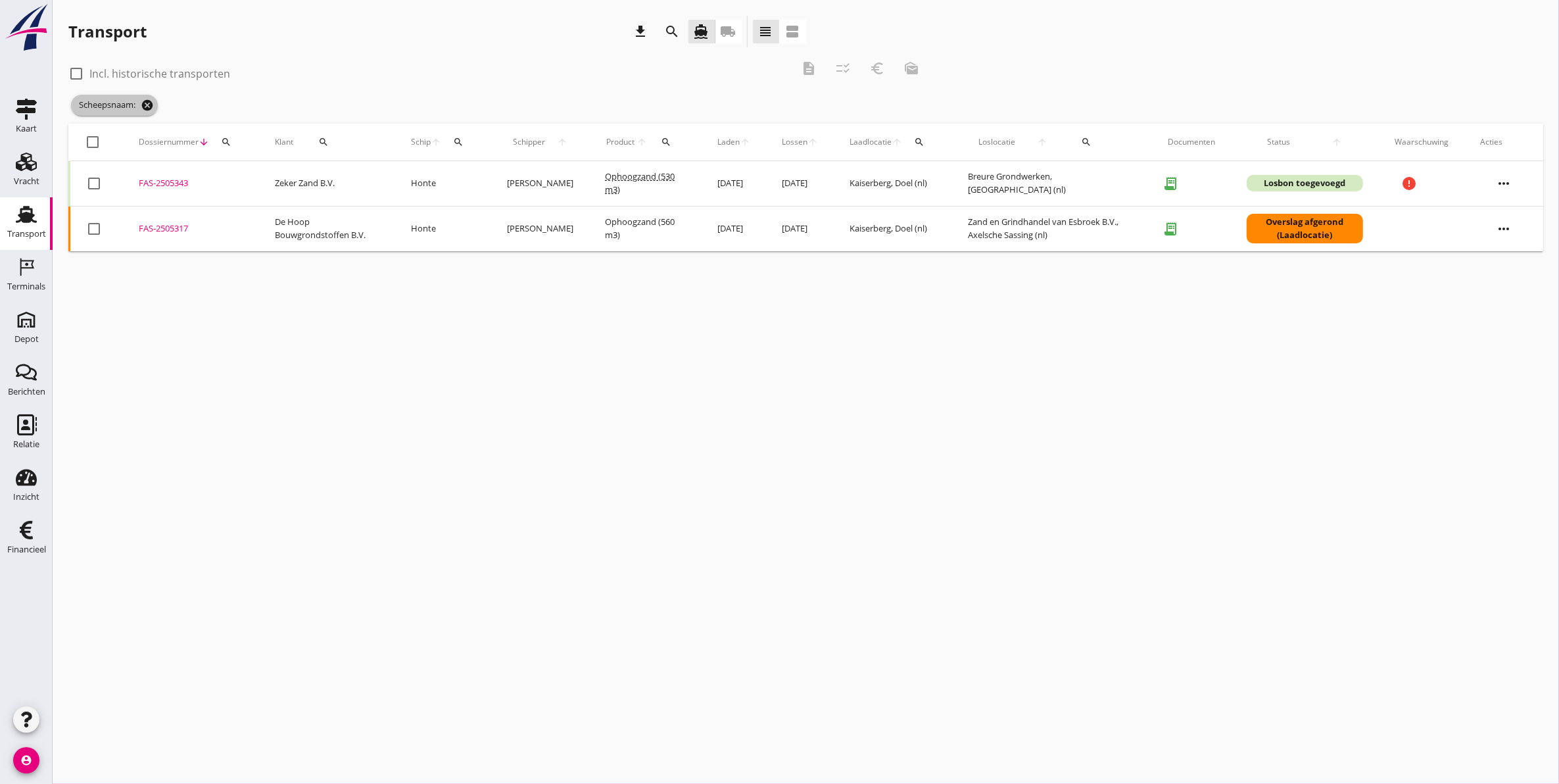
click at [150, 106] on icon "cancel" at bounding box center [148, 105] width 13 height 13
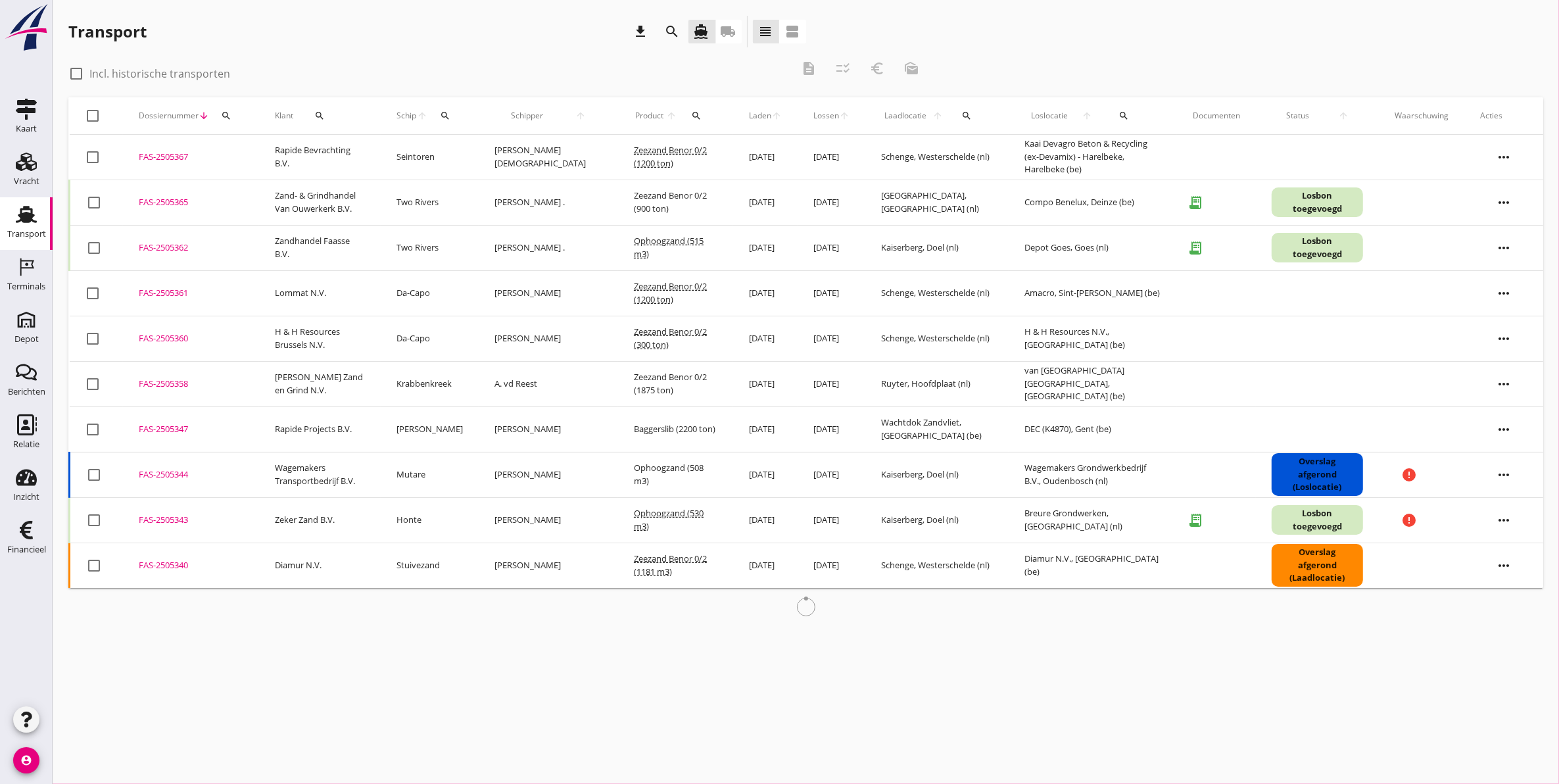
click at [221, 118] on icon "search" at bounding box center [226, 116] width 11 height 11
click at [238, 150] on input "Zoeken op dossiernummer..." at bounding box center [287, 154] width 137 height 21
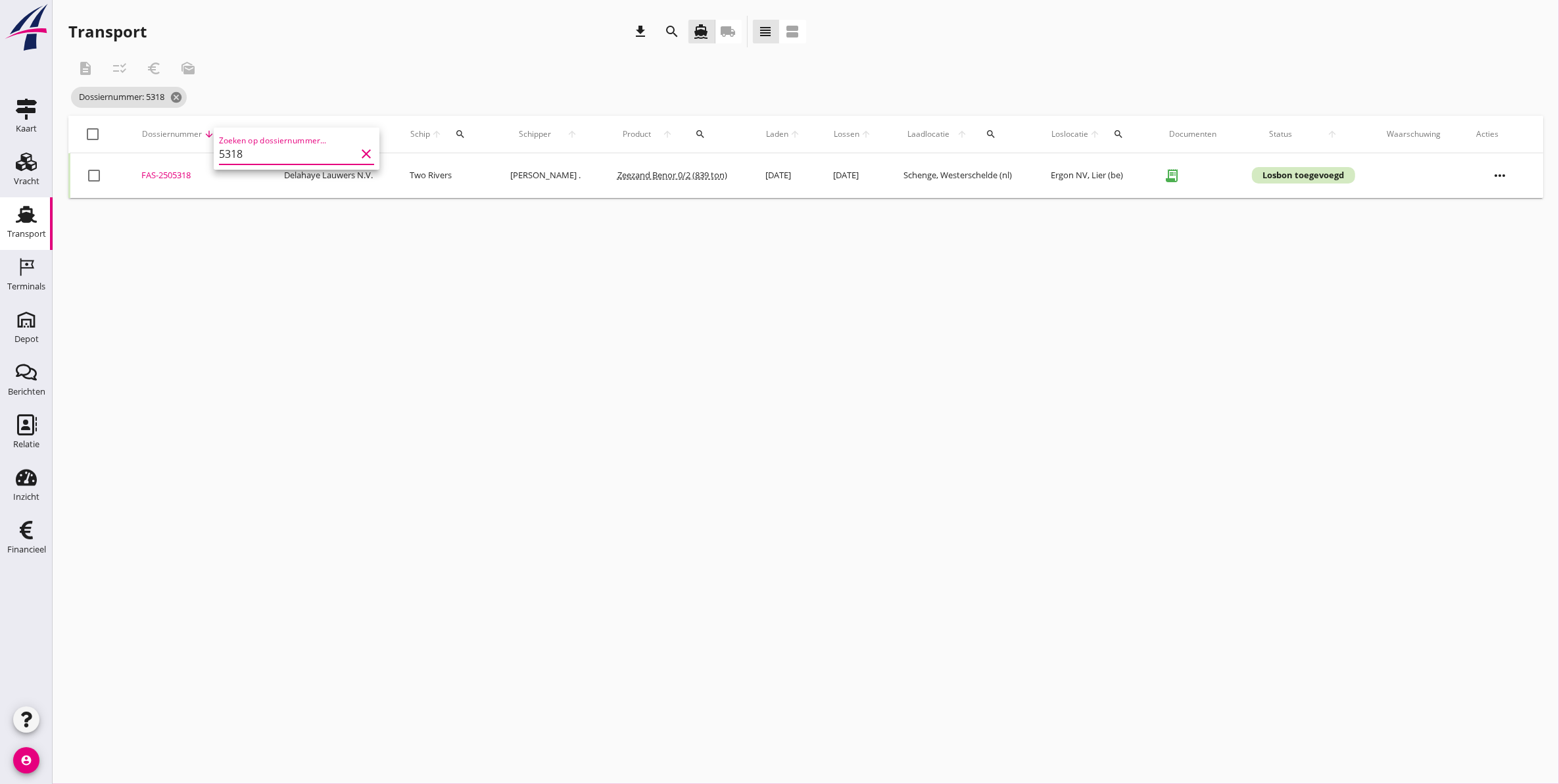
type input "5318"
click at [177, 181] on div "FAS-2505318" at bounding box center [196, 175] width 111 height 13
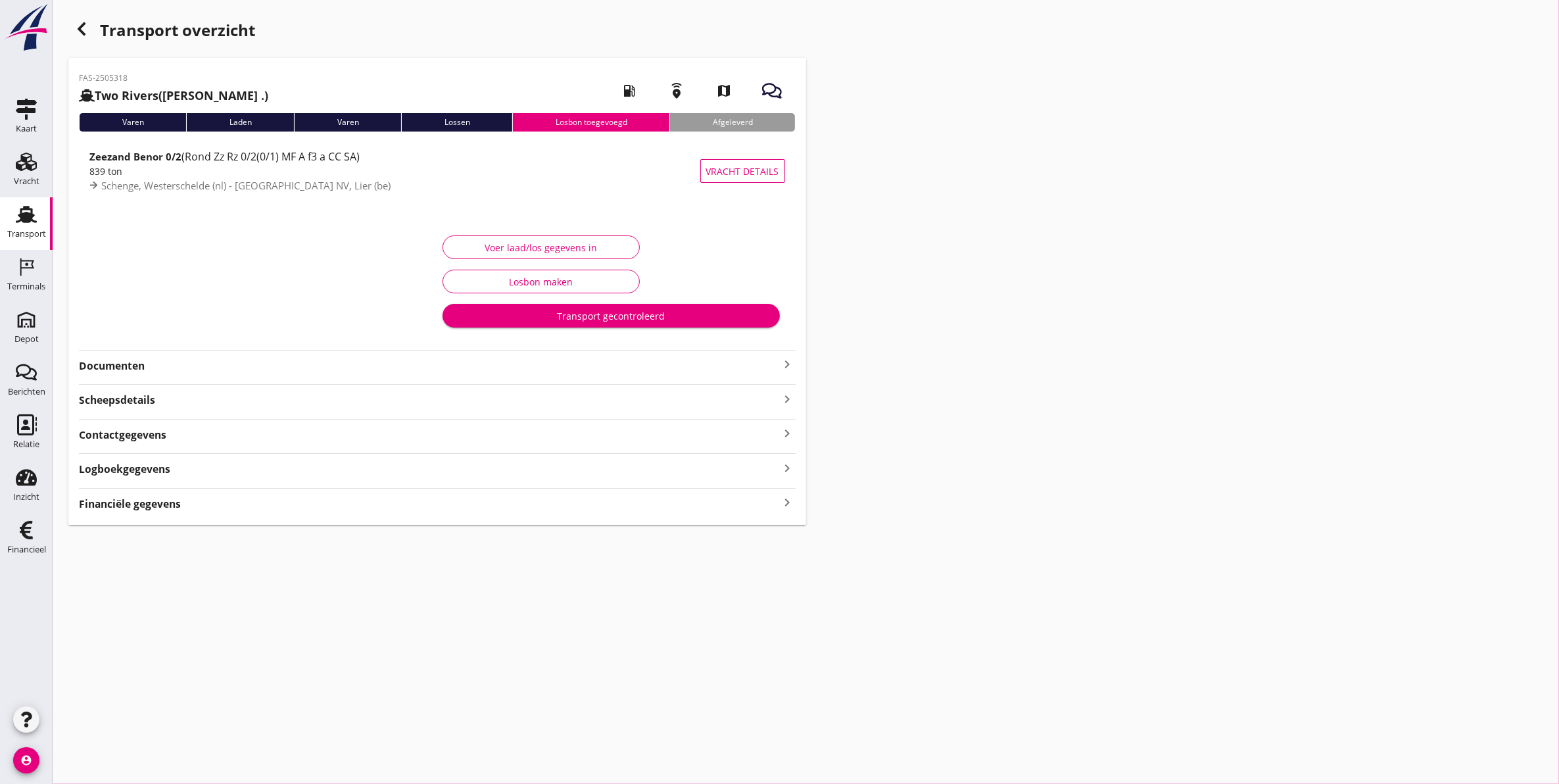
click at [24, 232] on div "Transport" at bounding box center [27, 233] width 39 height 8
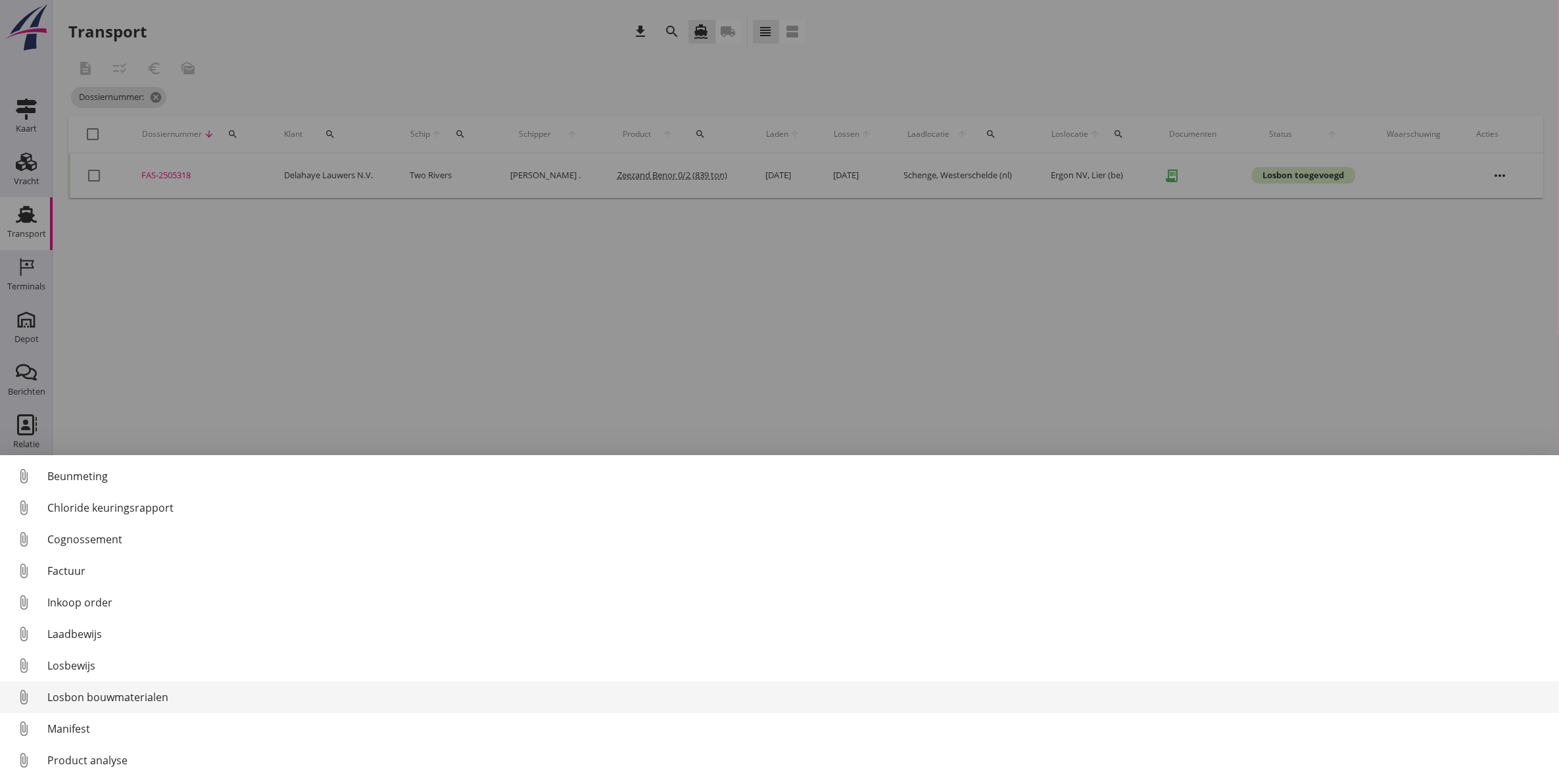
click at [82, 697] on div "Losbon bouwmaterialen" at bounding box center [798, 697] width 1501 height 16
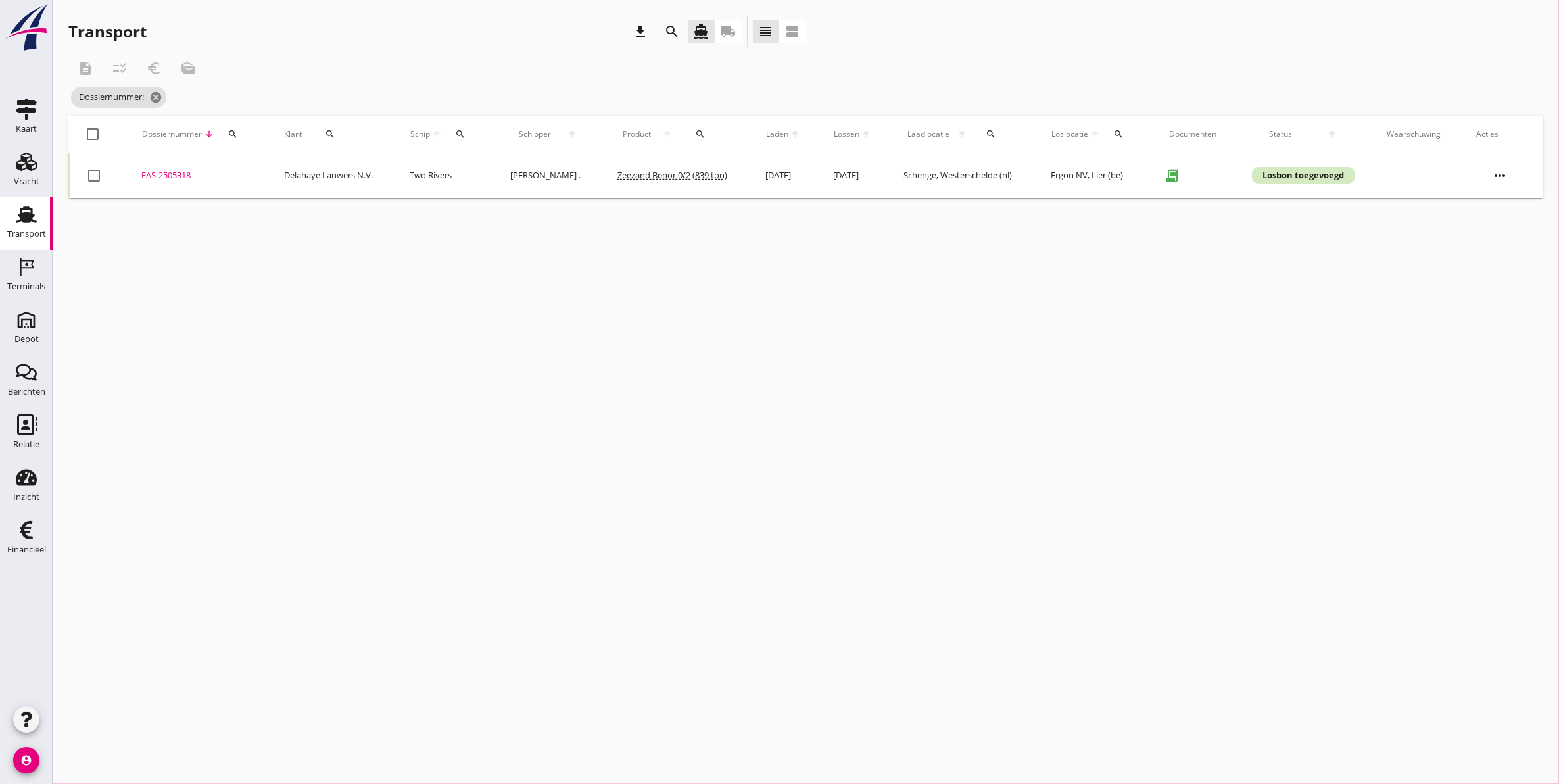
click at [153, 181] on td "FAS-2505318 upload_file Drop hier uw bestand om het aan het dossier toe te voeg…" at bounding box center [197, 175] width 143 height 44
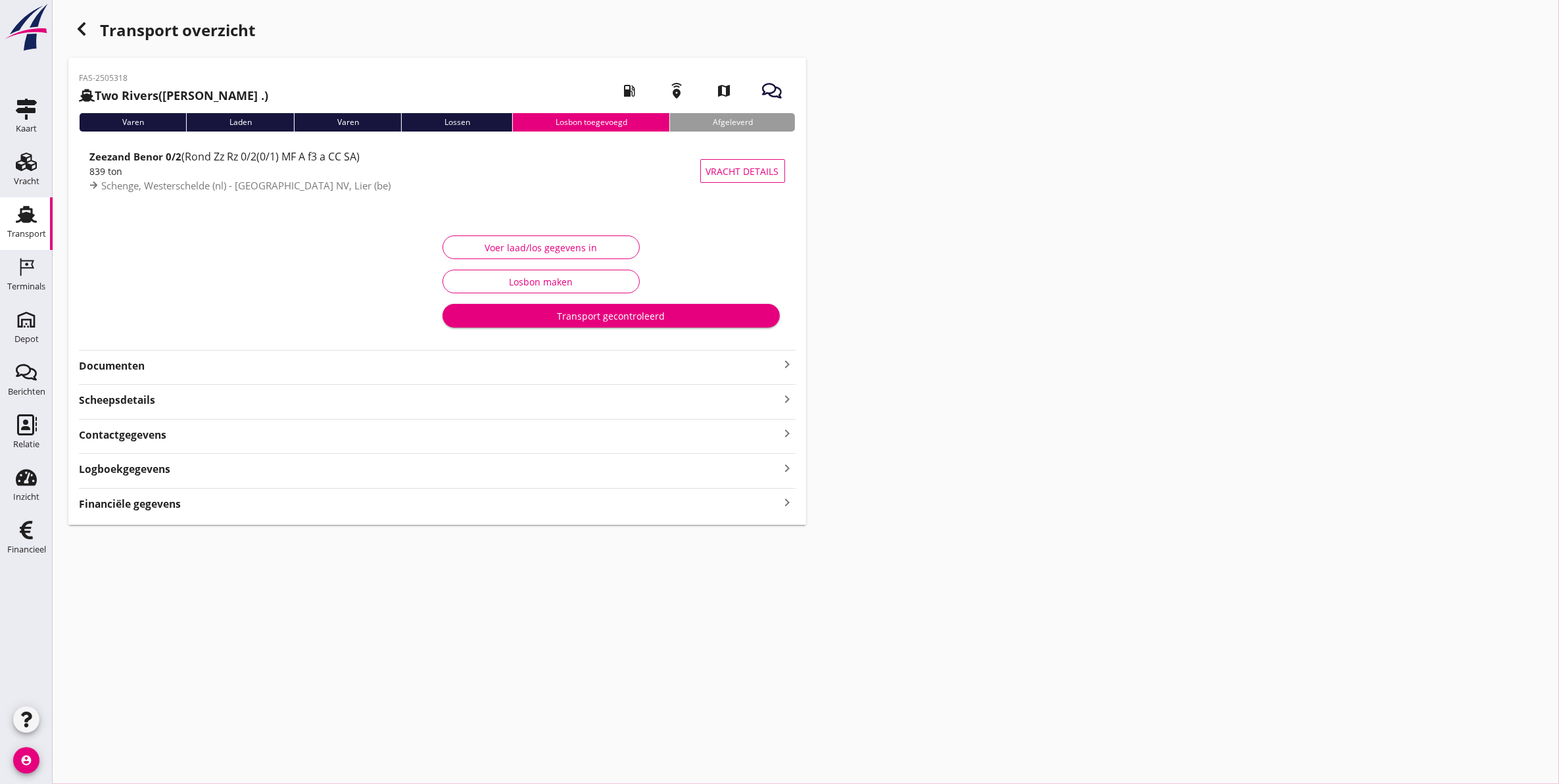
click at [117, 367] on strong "Documenten" at bounding box center [429, 366] width 701 height 15
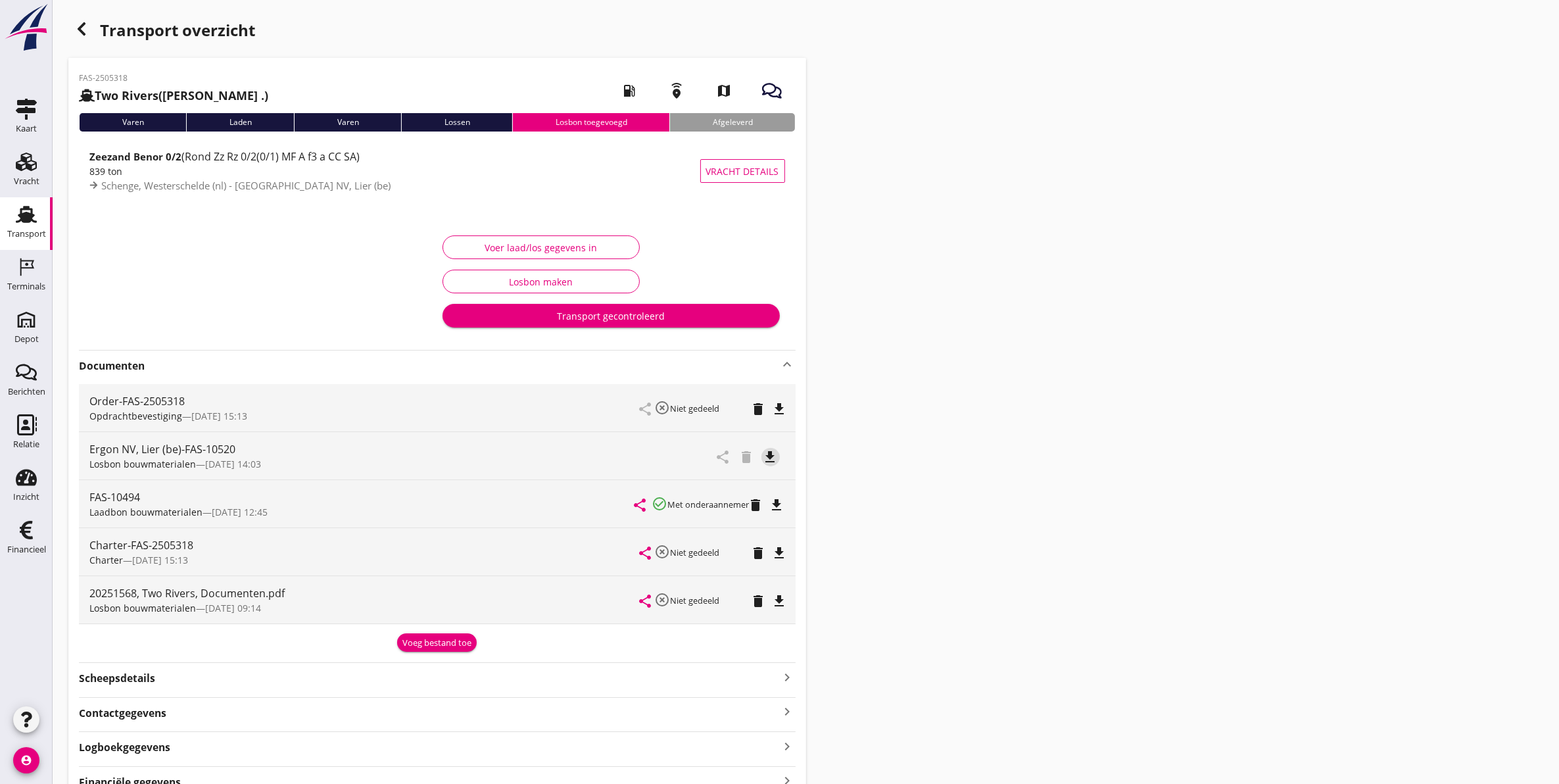
click at [772, 459] on icon "file_download" at bounding box center [770, 457] width 16 height 16
click at [753, 603] on icon "delete" at bounding box center [758, 600] width 16 height 16
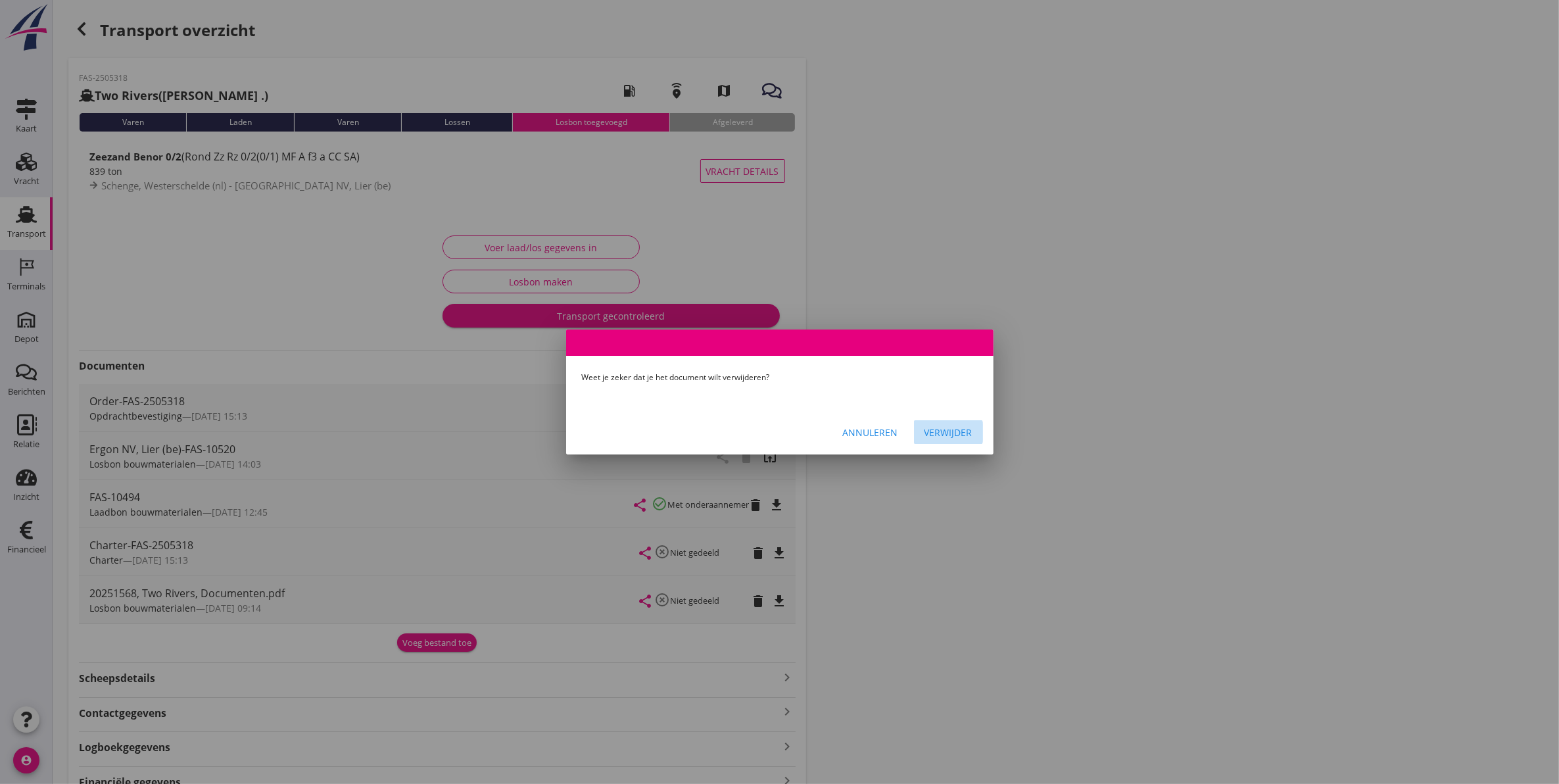
click at [931, 426] on div "Verwijder" at bounding box center [948, 432] width 48 height 13
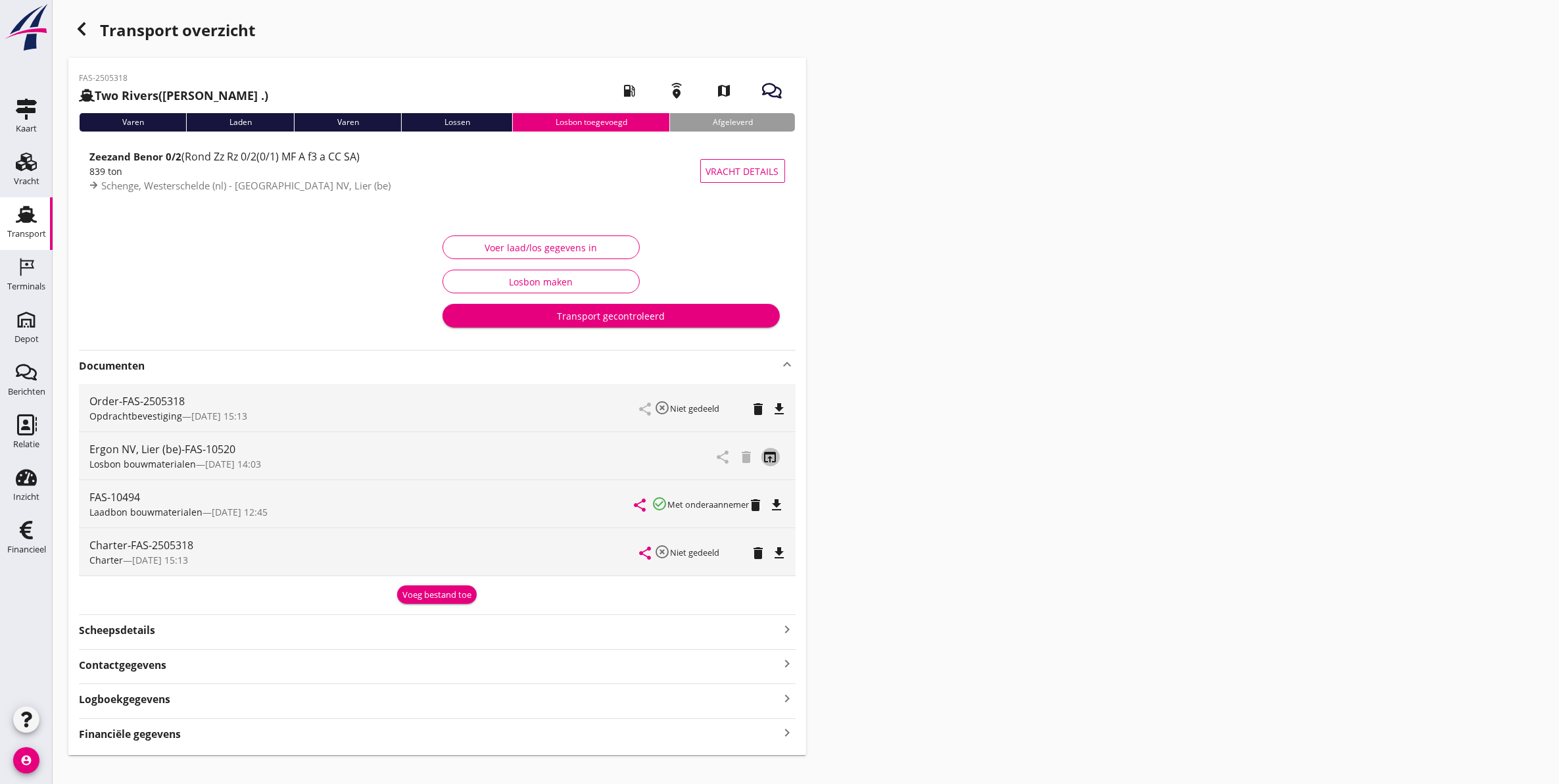
click at [772, 460] on icon "open_in_browser" at bounding box center [770, 457] width 16 height 16
click at [549, 250] on div "Voer laad/los gegevens in" at bounding box center [541, 248] width 175 height 13
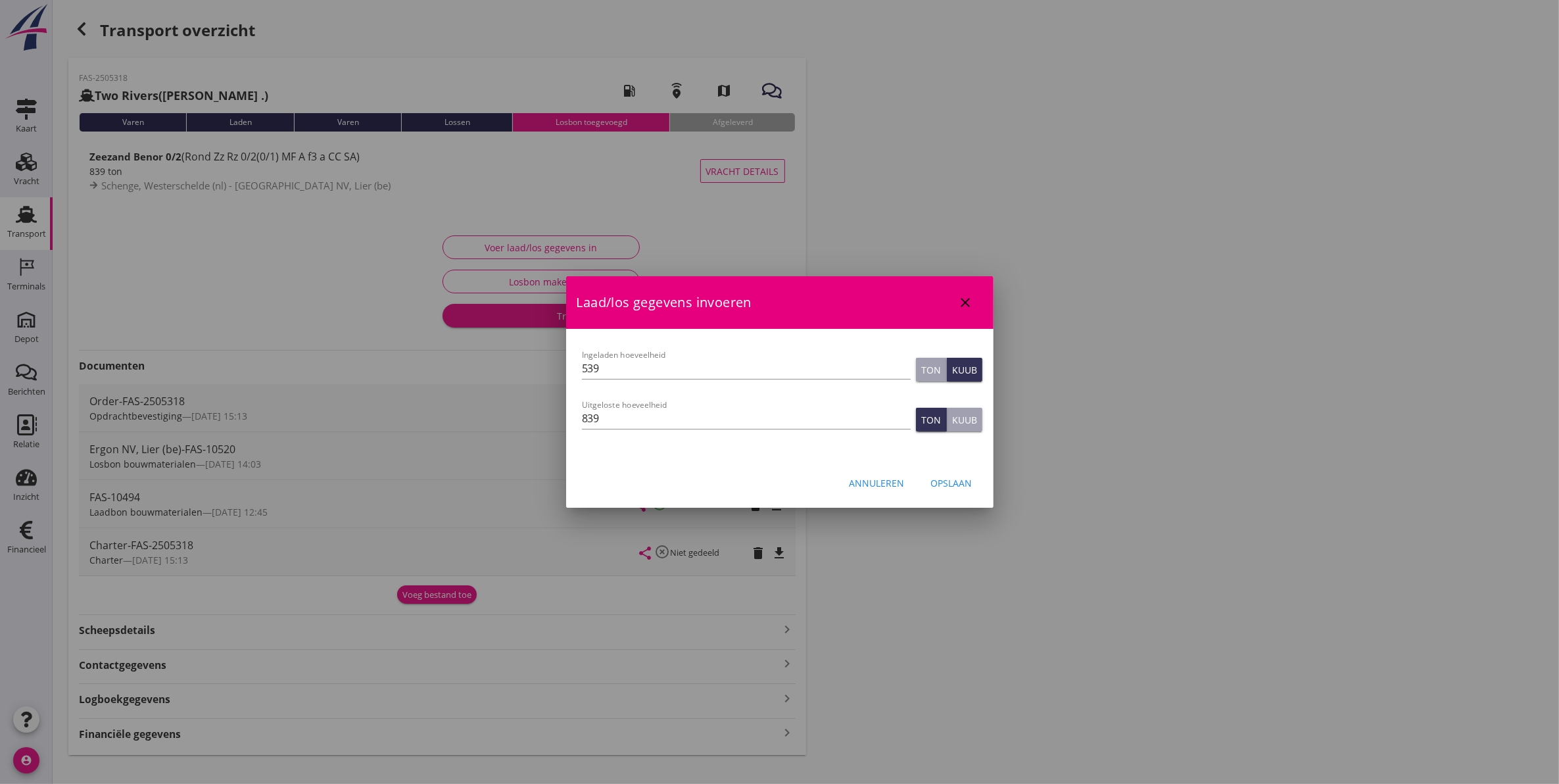
click at [974, 299] on div "Laad/los gegevens invoeren close" at bounding box center [779, 302] width 427 height 53
click at [970, 297] on icon "close" at bounding box center [965, 302] width 16 height 16
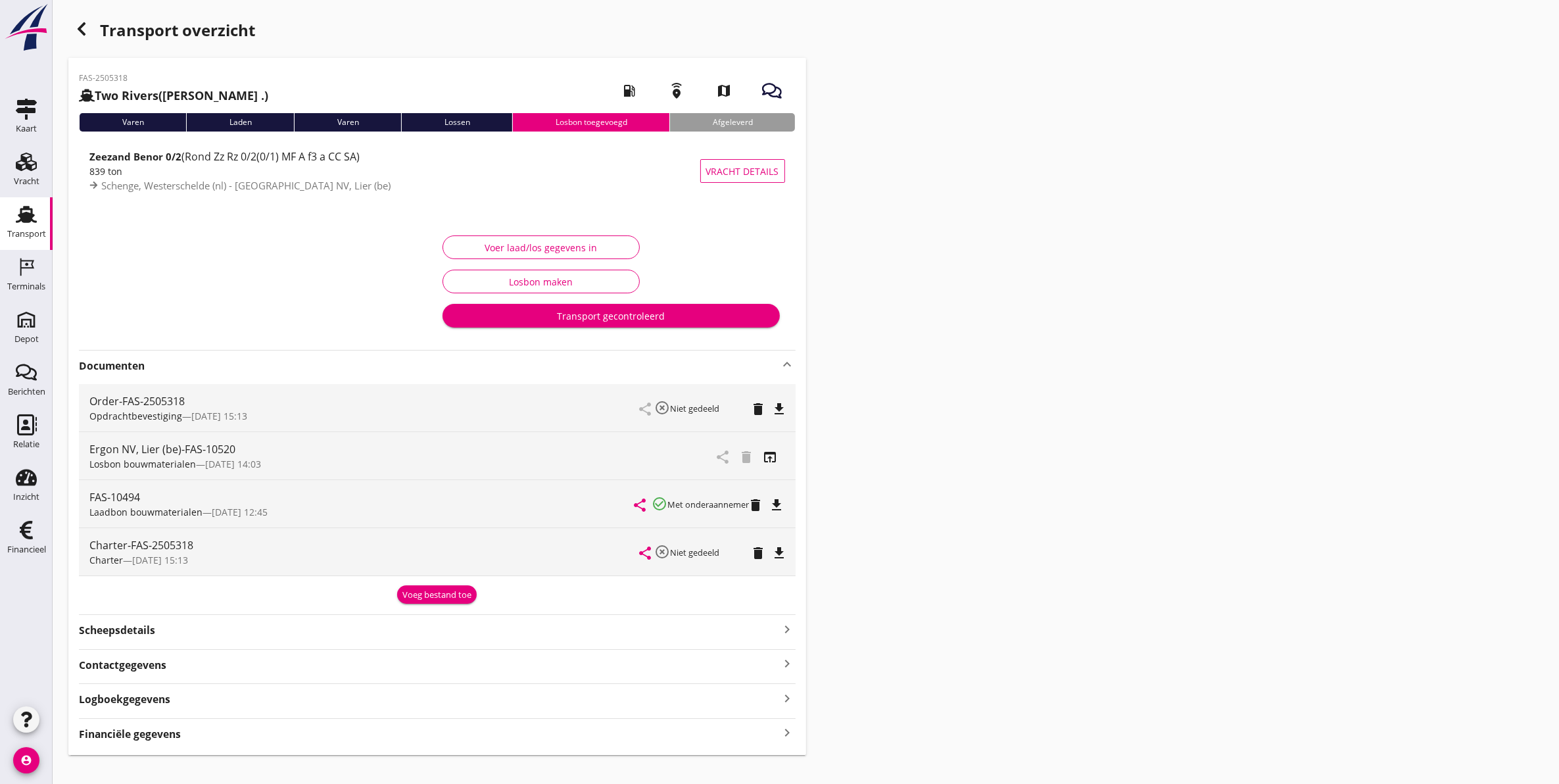
click at [162, 698] on strong "Logboekgegevens" at bounding box center [124, 699] width 92 height 15
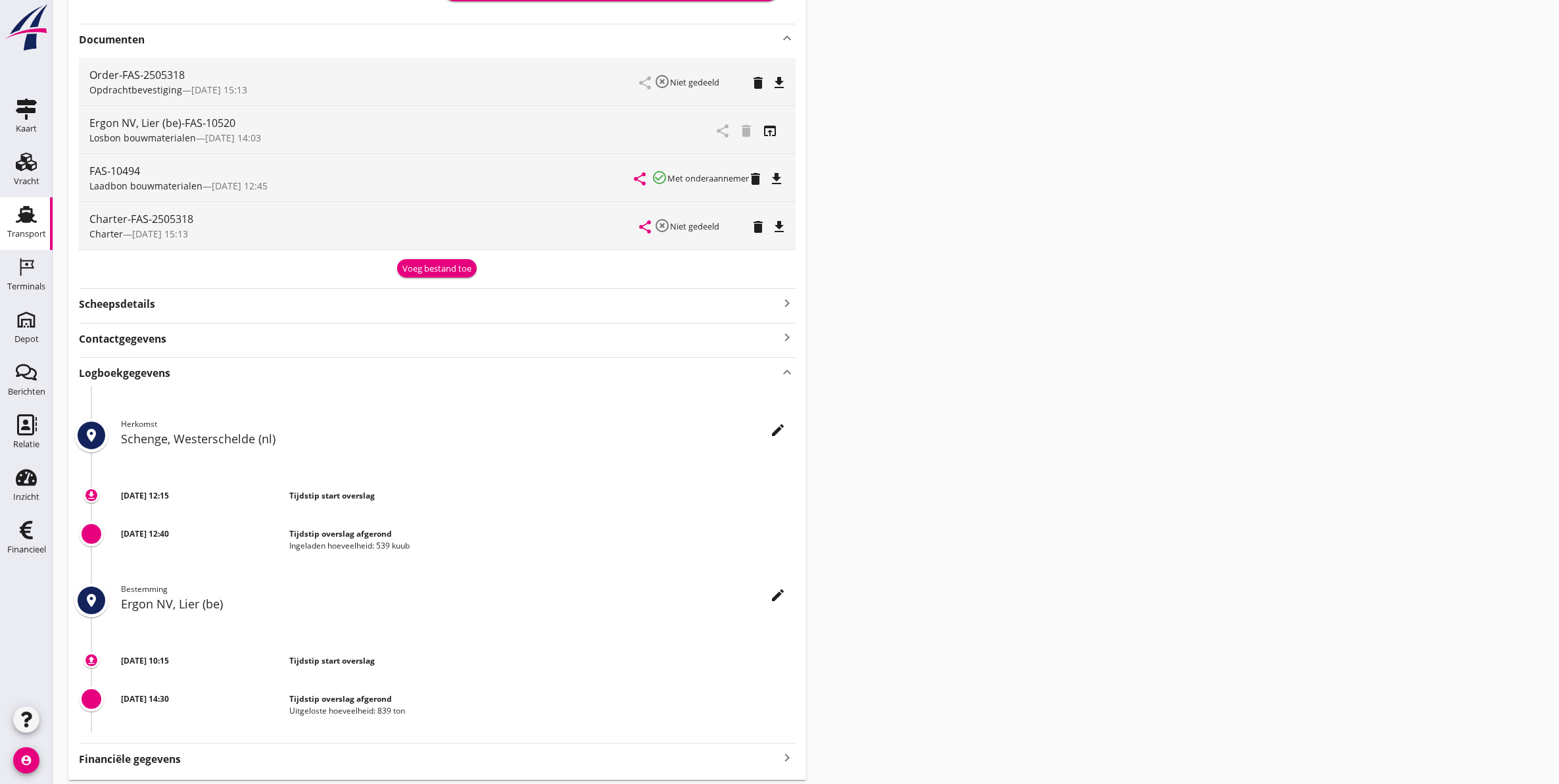
scroll to position [329, 0]
click at [149, 365] on strong "Logboekgegevens" at bounding box center [124, 370] width 92 height 15
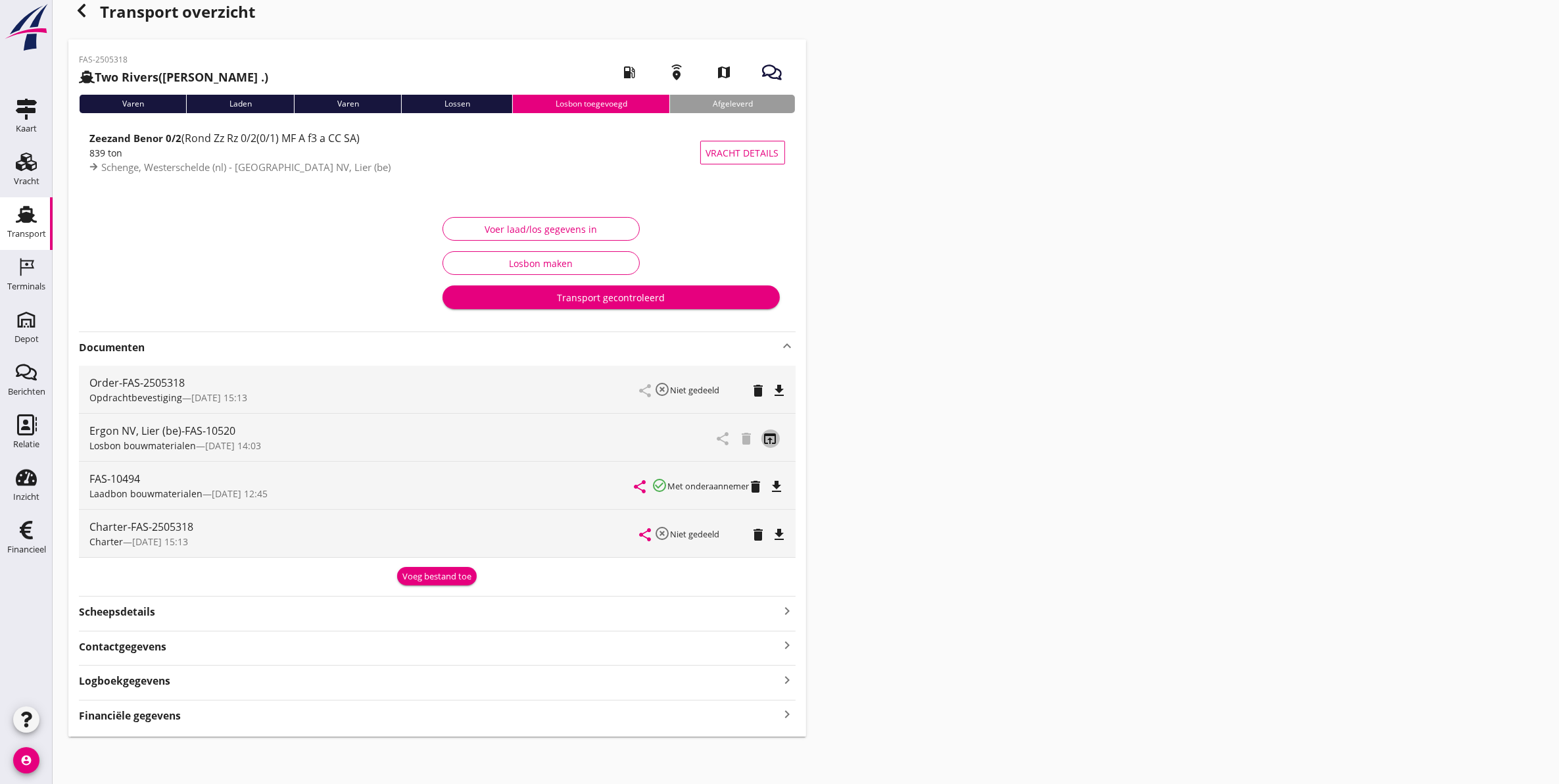
click at [768, 434] on icon "open_in_browser" at bounding box center [770, 438] width 16 height 16
click at [763, 438] on icon "open_in_browser" at bounding box center [770, 438] width 16 height 16
click at [84, 15] on use "button" at bounding box center [81, 11] width 8 height 13
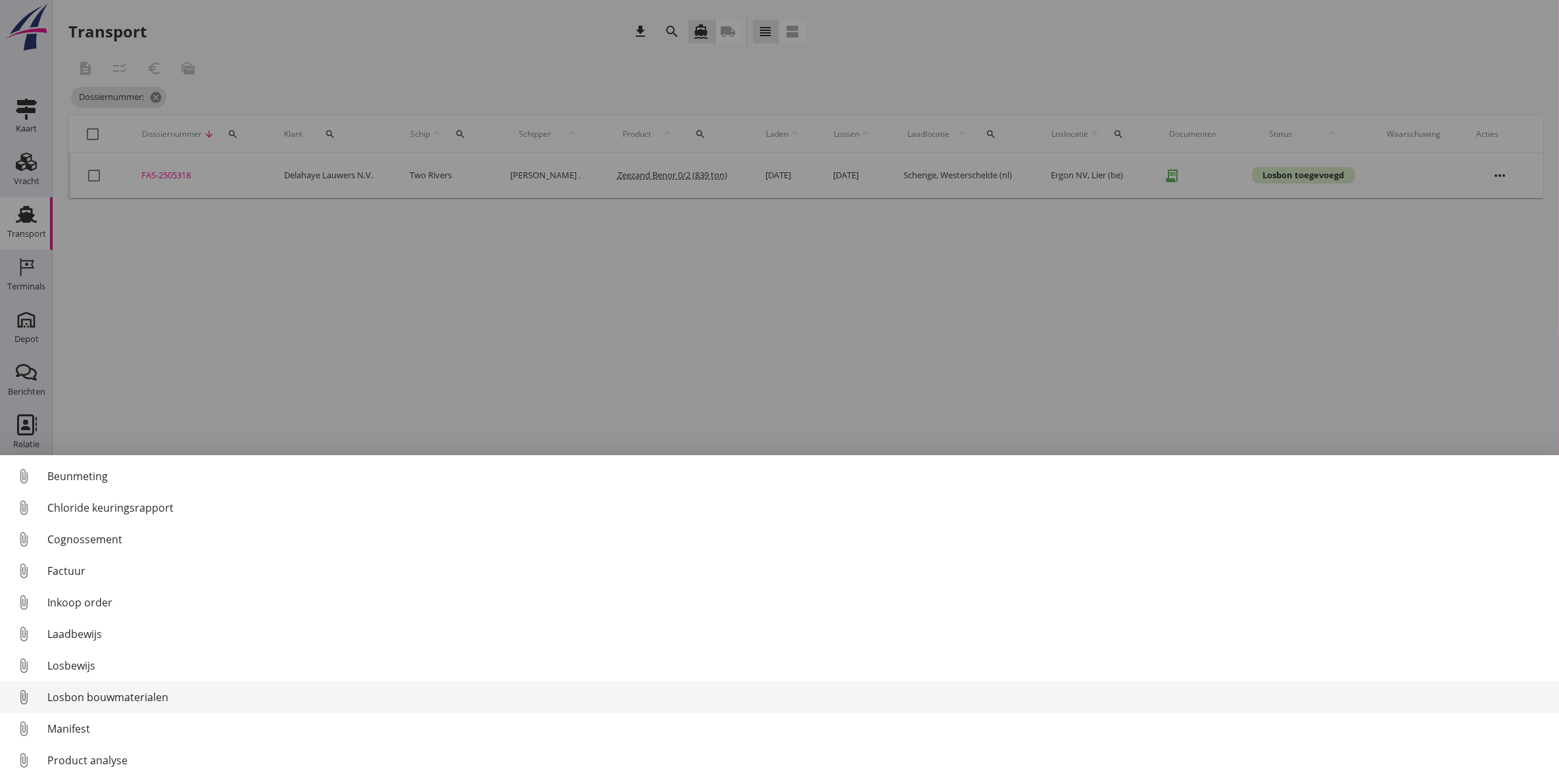
click at [122, 697] on div "Losbon bouwmaterialen" at bounding box center [798, 697] width 1501 height 16
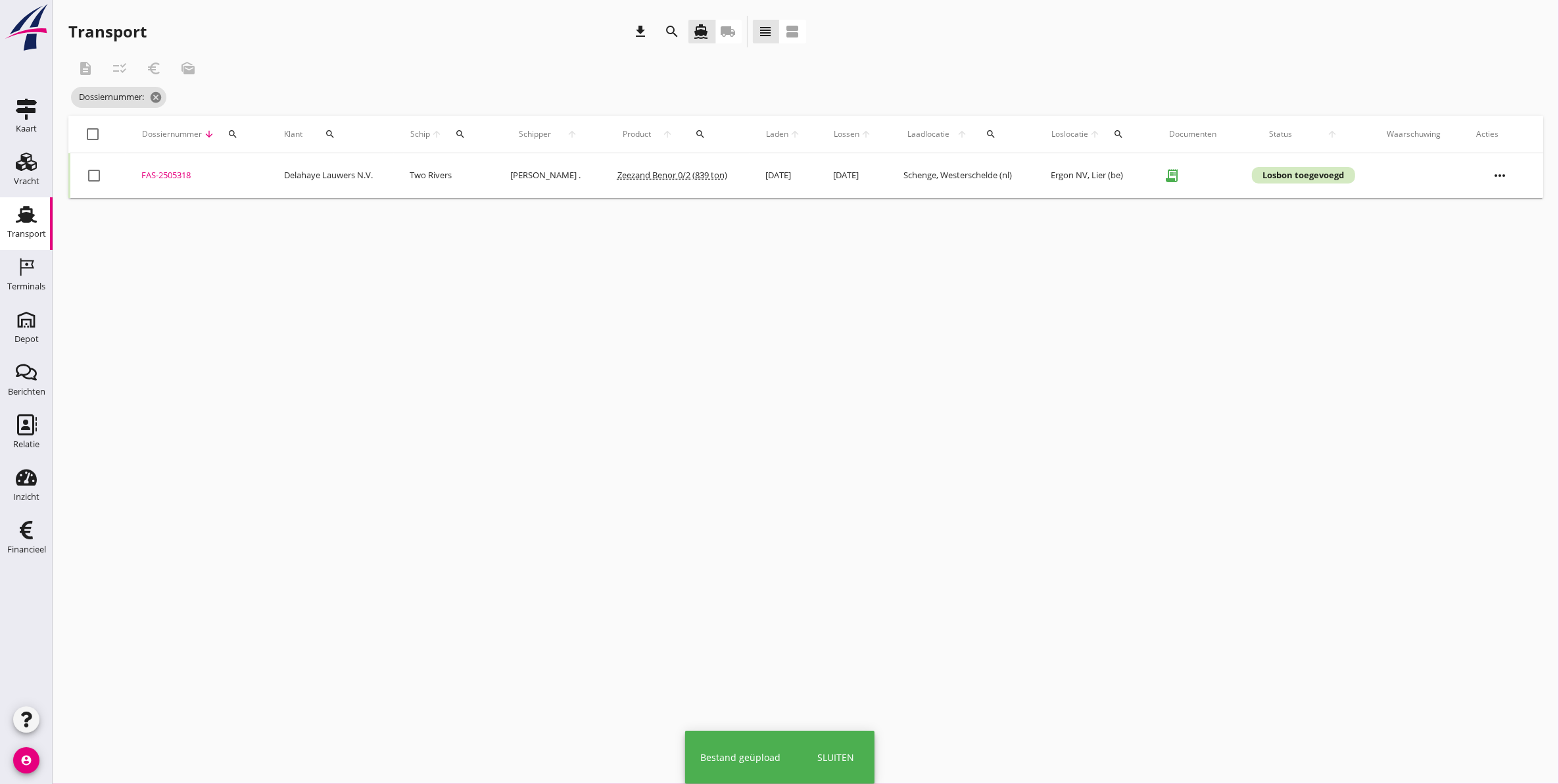
click at [168, 176] on div "FAS-2505318" at bounding box center [196, 175] width 111 height 13
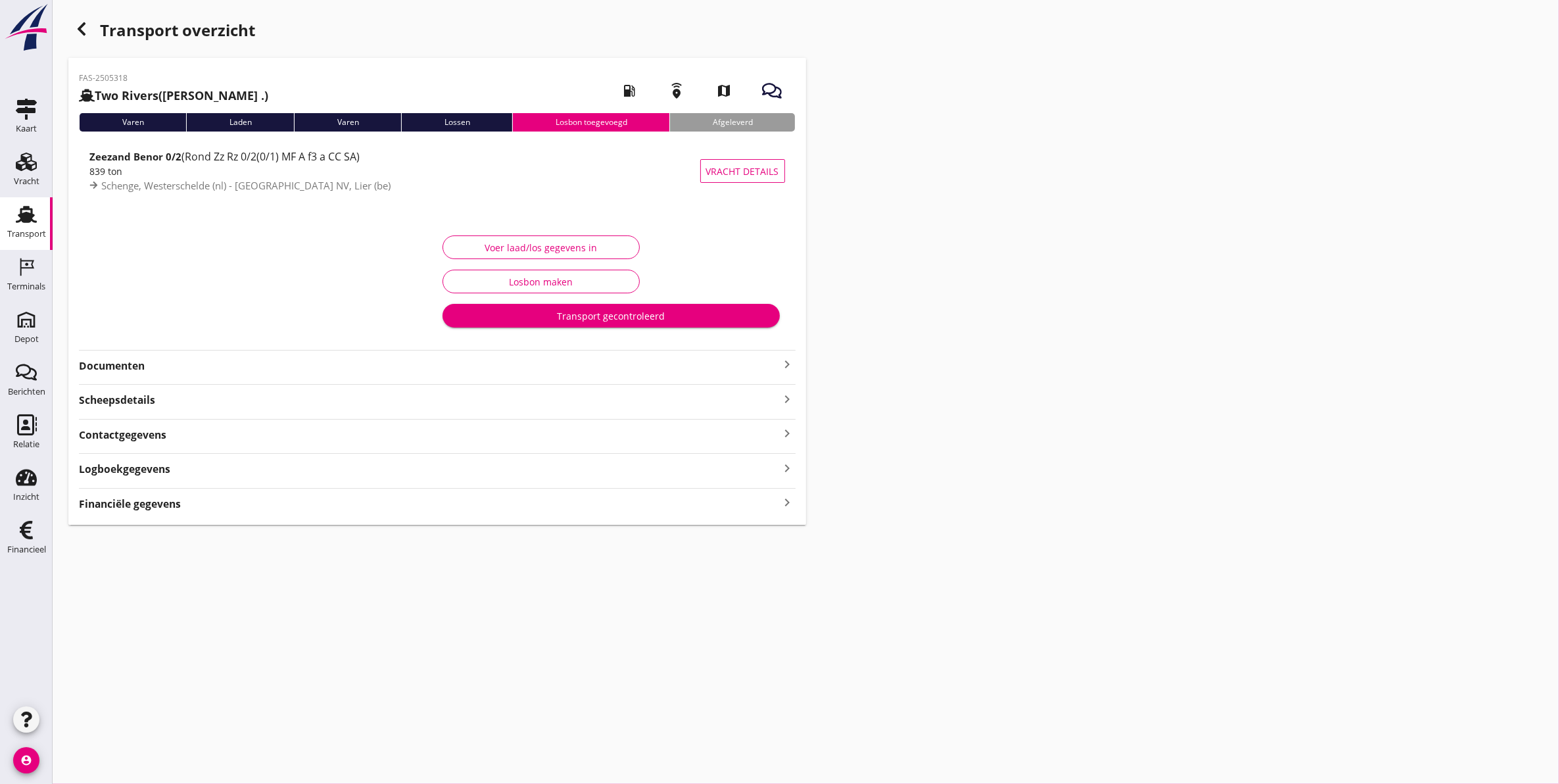
click at [144, 470] on strong "Logboekgegevens" at bounding box center [124, 469] width 92 height 15
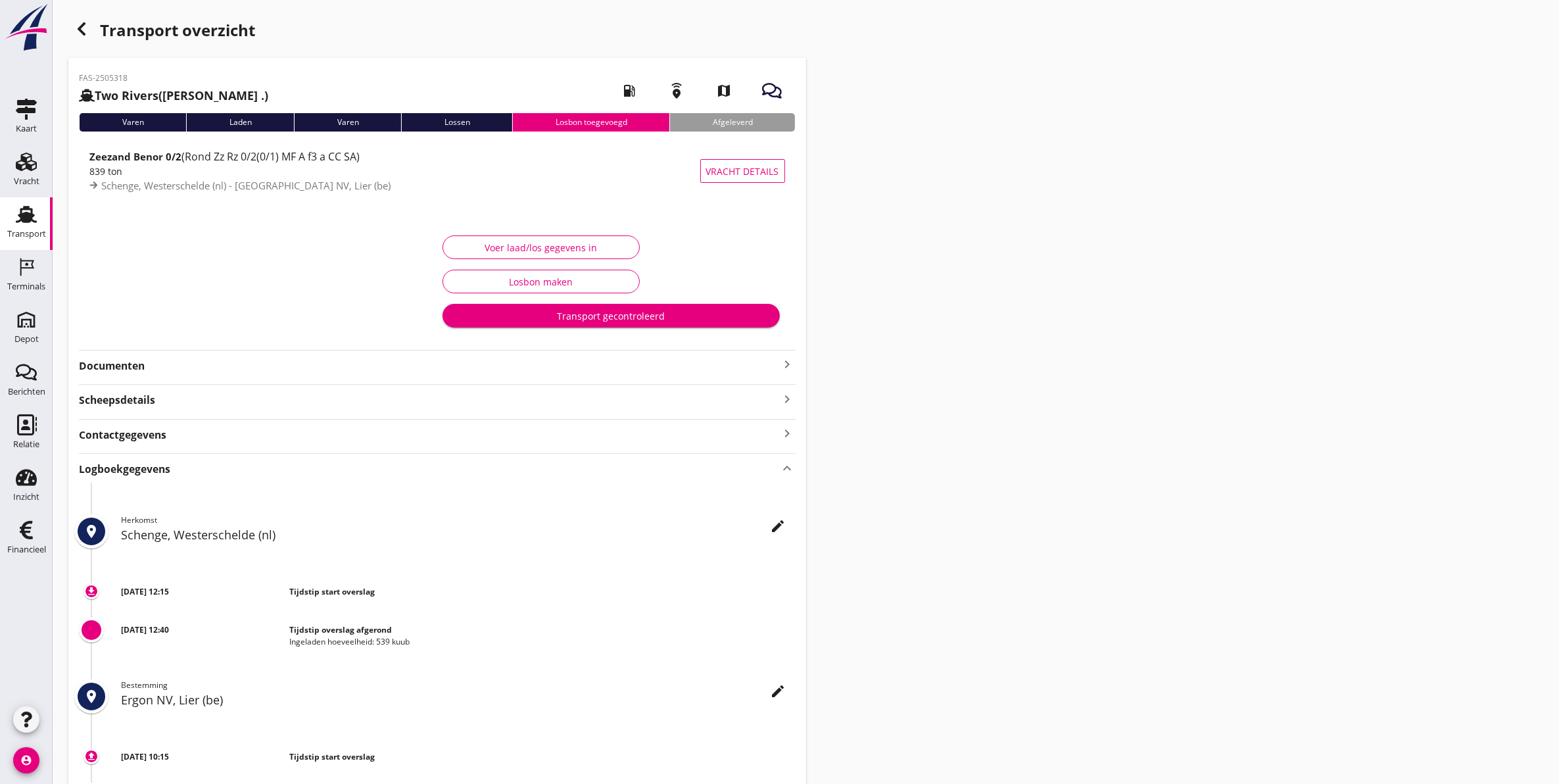
click at [144, 473] on strong "Logboekgegevens" at bounding box center [124, 469] width 92 height 15
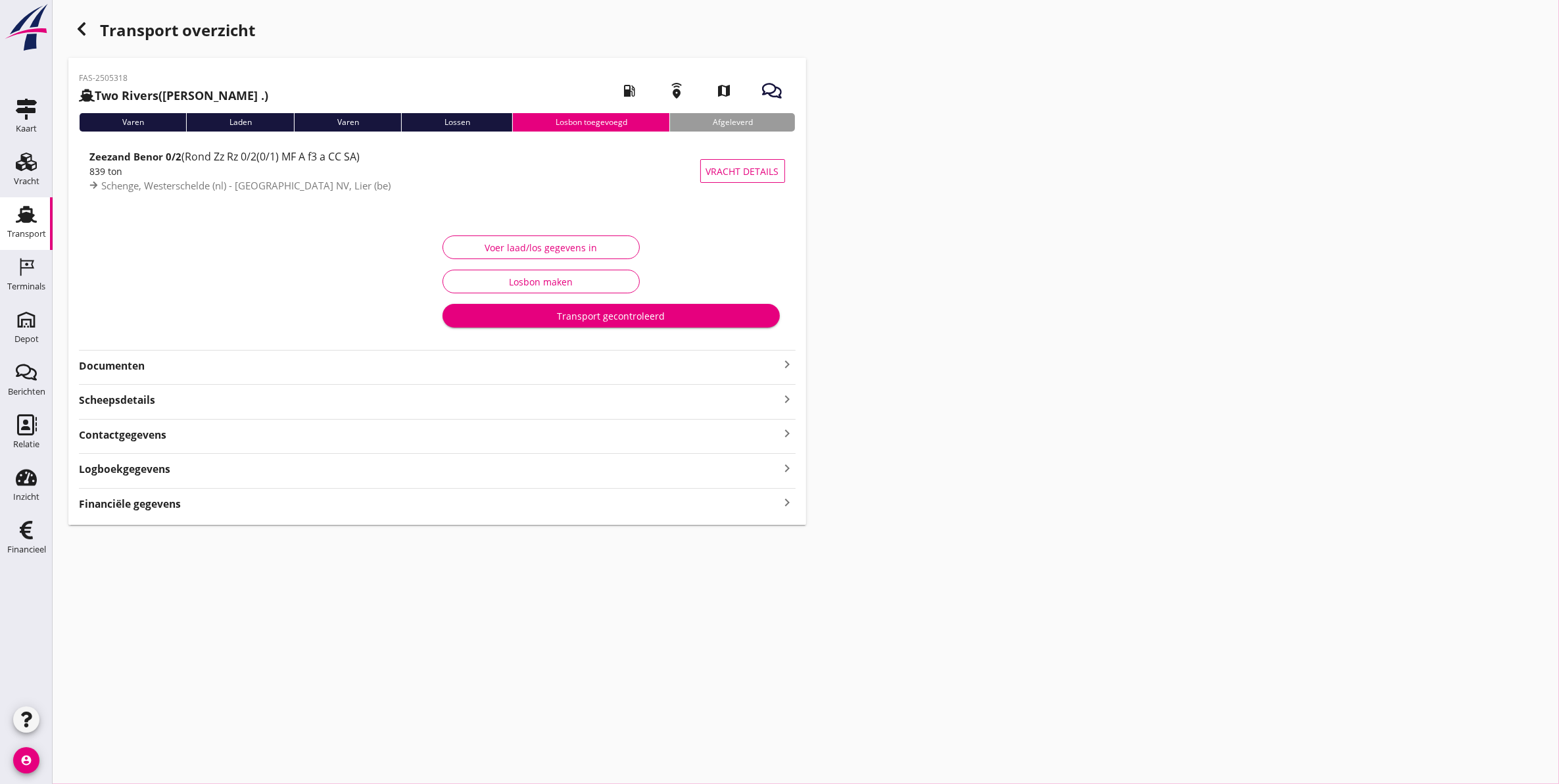
click at [126, 369] on strong "Documenten" at bounding box center [429, 366] width 701 height 15
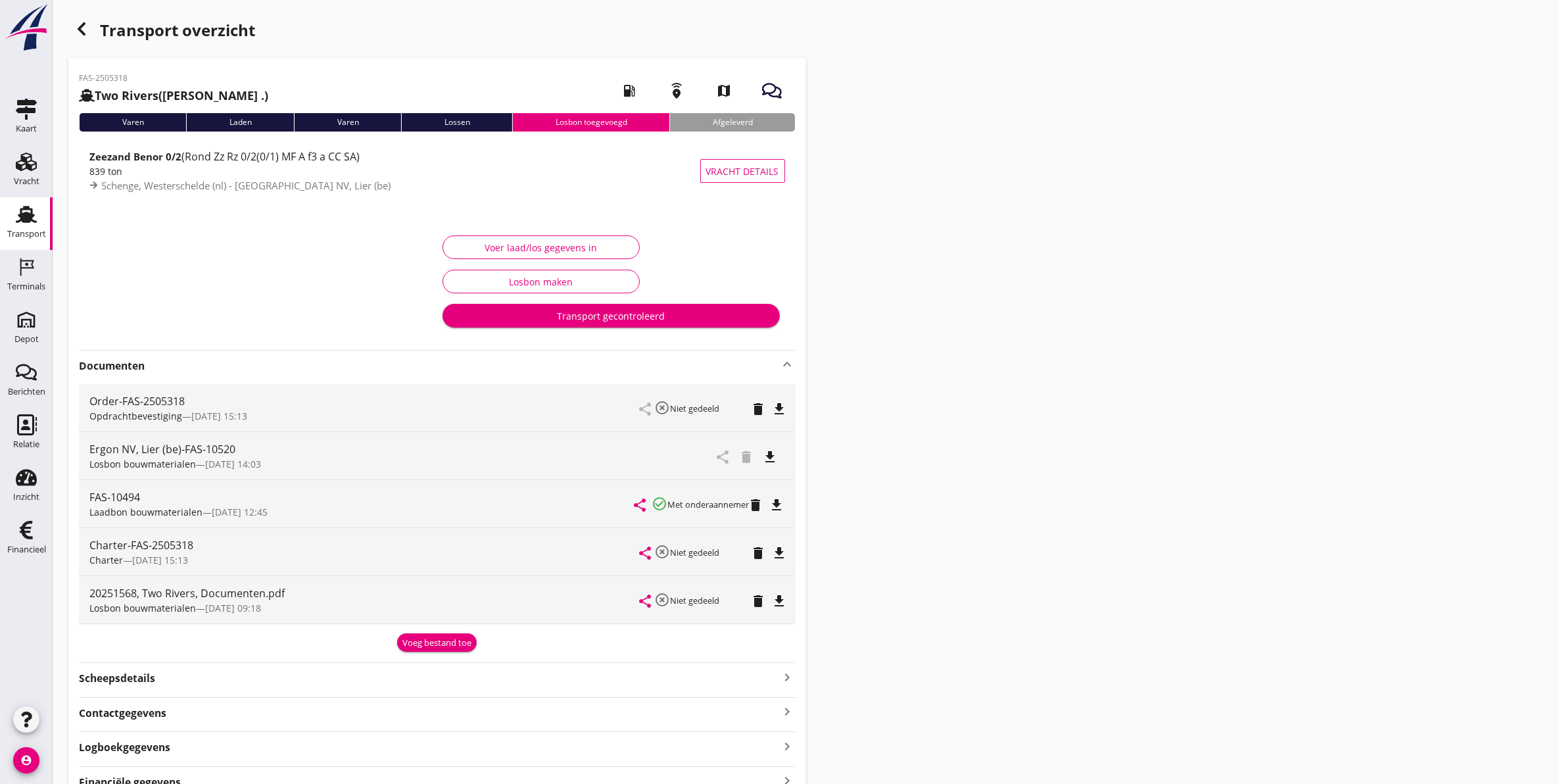
click at [751, 456] on div "delete" at bounding box center [751, 455] width 19 height 16
click at [569, 245] on div "Voer laad/los gegevens in" at bounding box center [541, 248] width 175 height 13
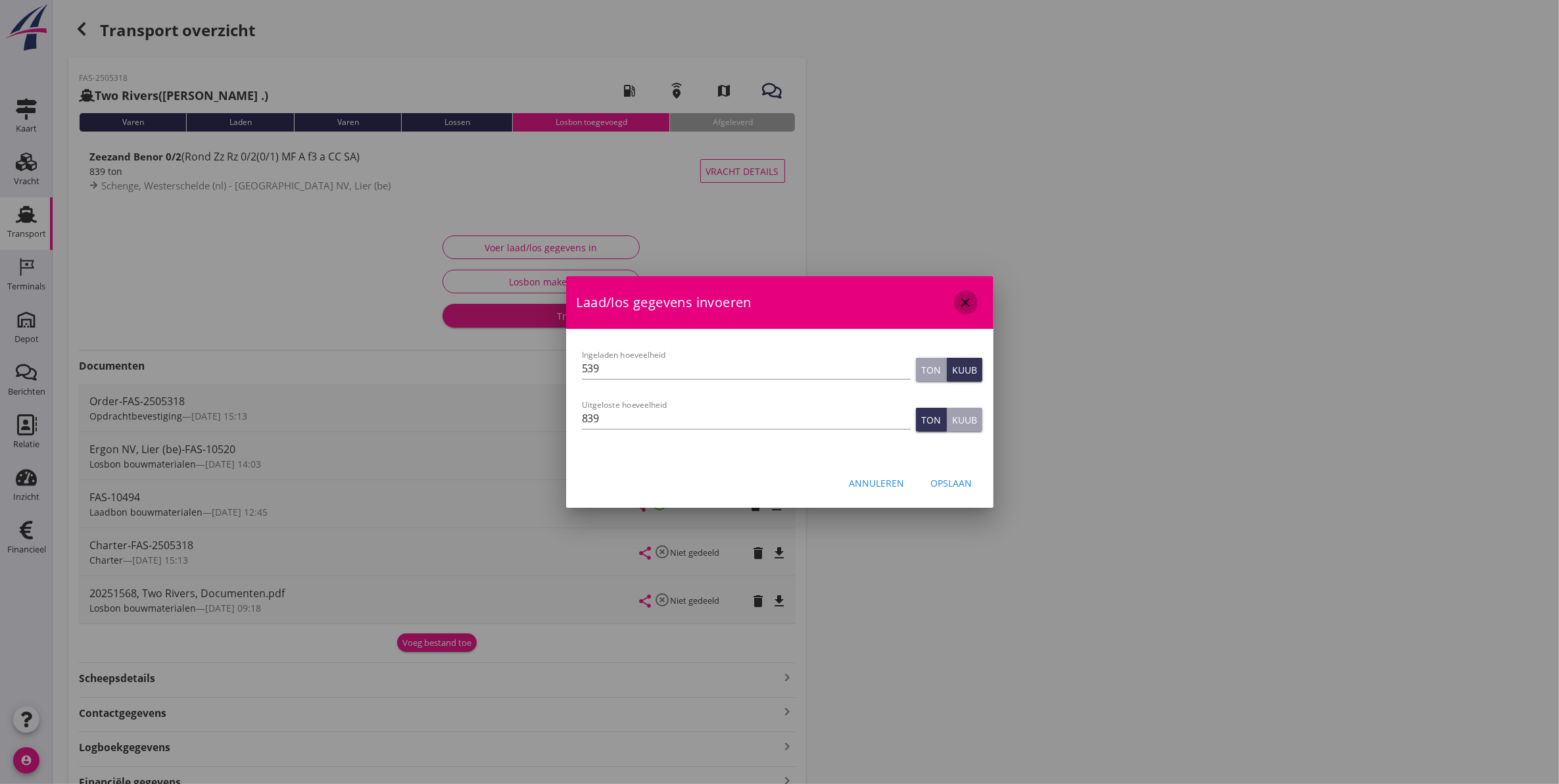
click at [963, 308] on icon "close" at bounding box center [965, 302] width 16 height 16
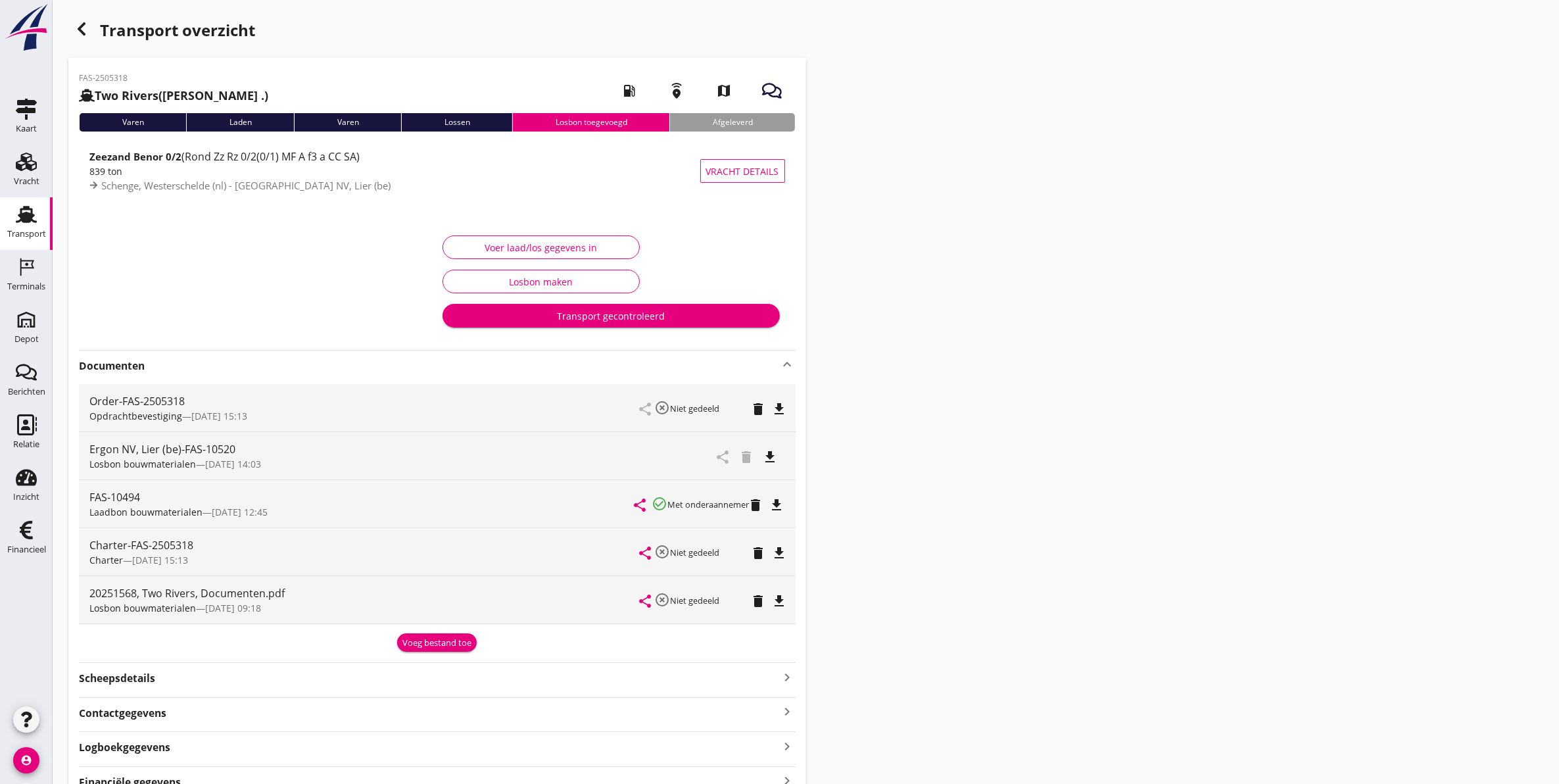
click at [1122, 455] on div "Transport overzicht FAS-2505318 Two Rivers (Louis .) local_gas_station emergenc…" at bounding box center [806, 409] width 1506 height 818
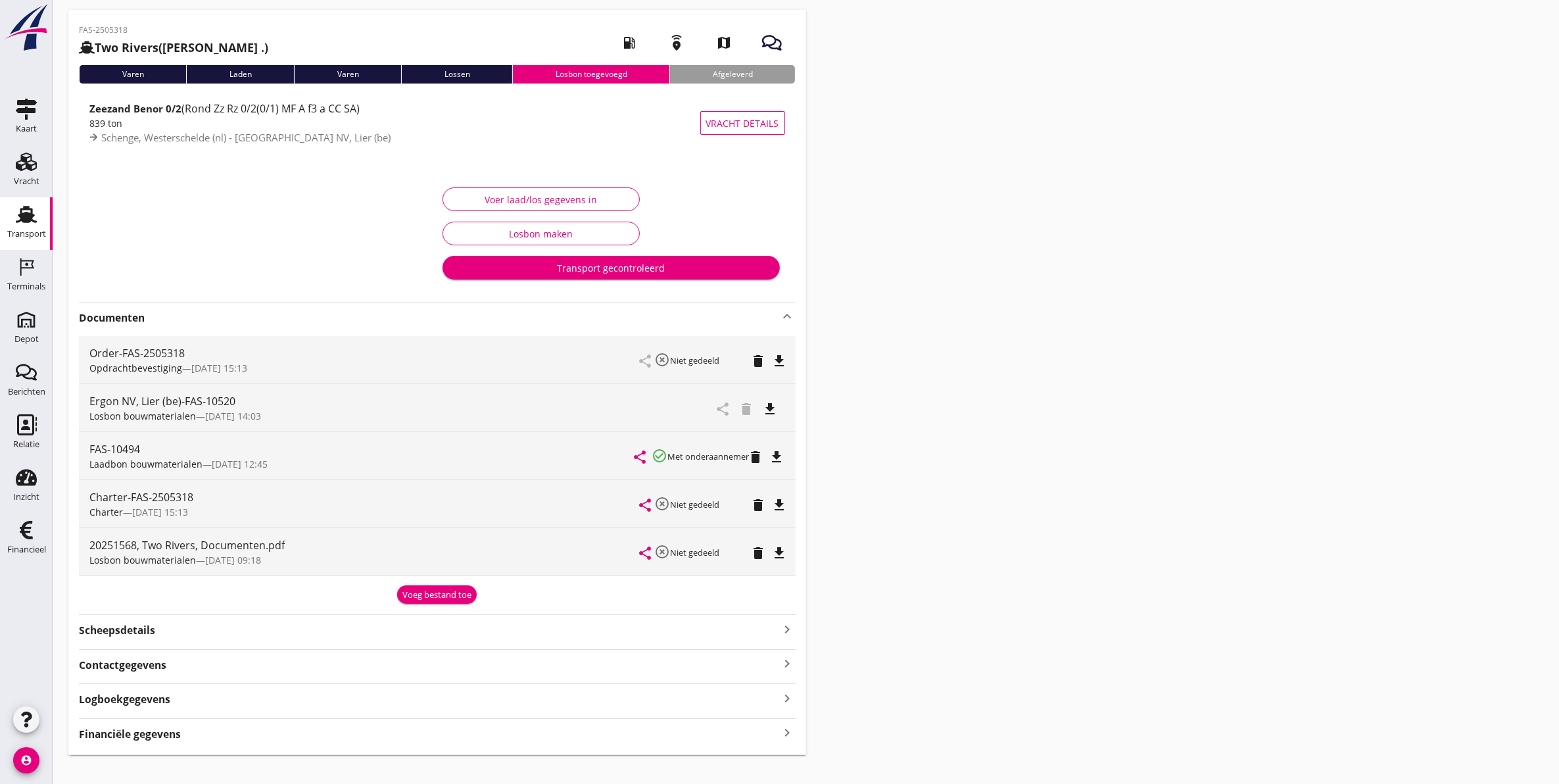
scroll to position [67, 0]
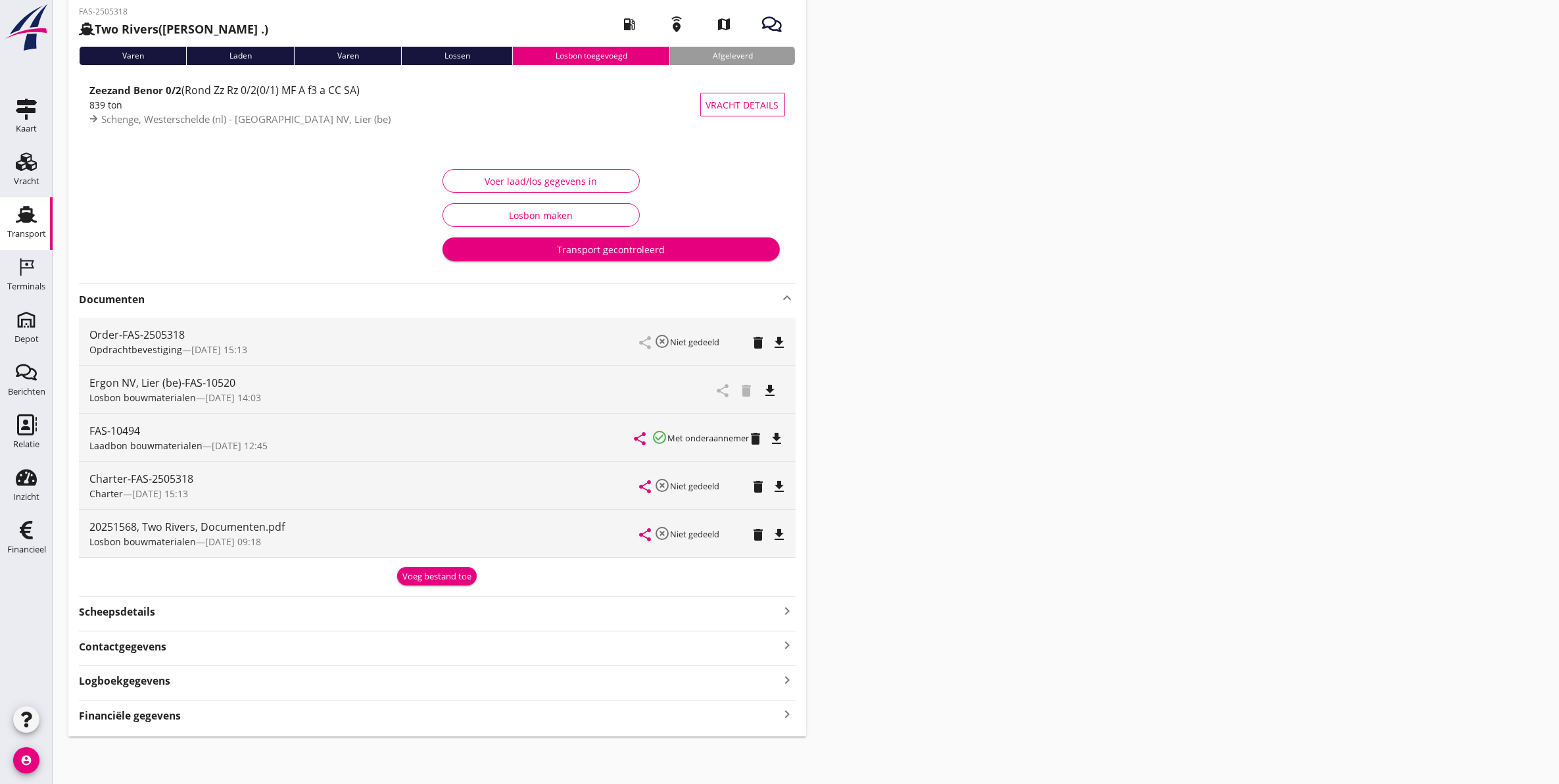
click at [135, 687] on strong "Logboekgegevens" at bounding box center [124, 681] width 92 height 15
click at [135, 687] on strong "Logboekgegevens" at bounding box center [124, 680] width 92 height 15
click at [137, 687] on strong "Logboekgegevens" at bounding box center [124, 681] width 92 height 15
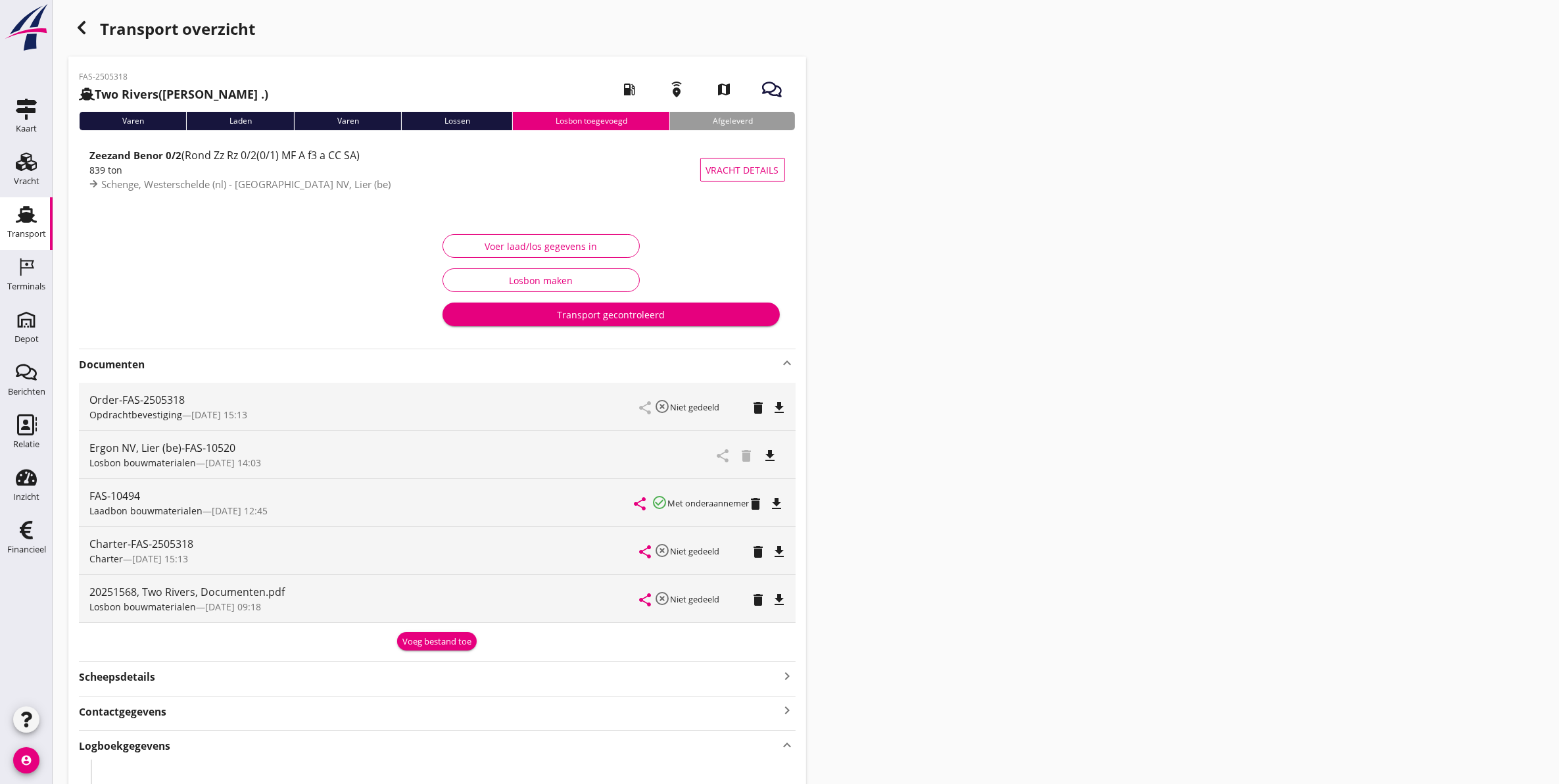
scroll to position [0, 0]
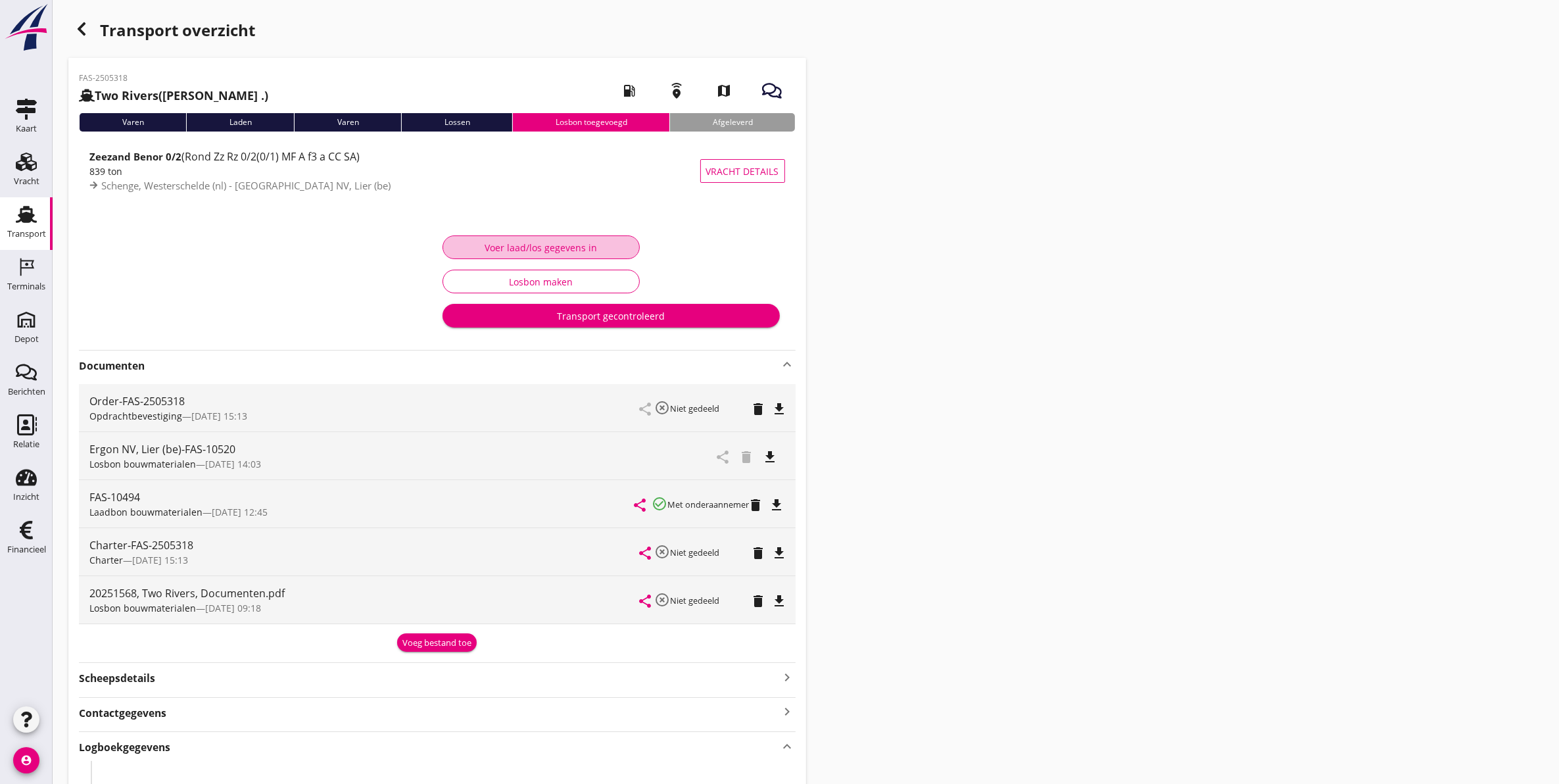
click at [526, 251] on div "Voer laad/los gegevens in" at bounding box center [541, 248] width 175 height 13
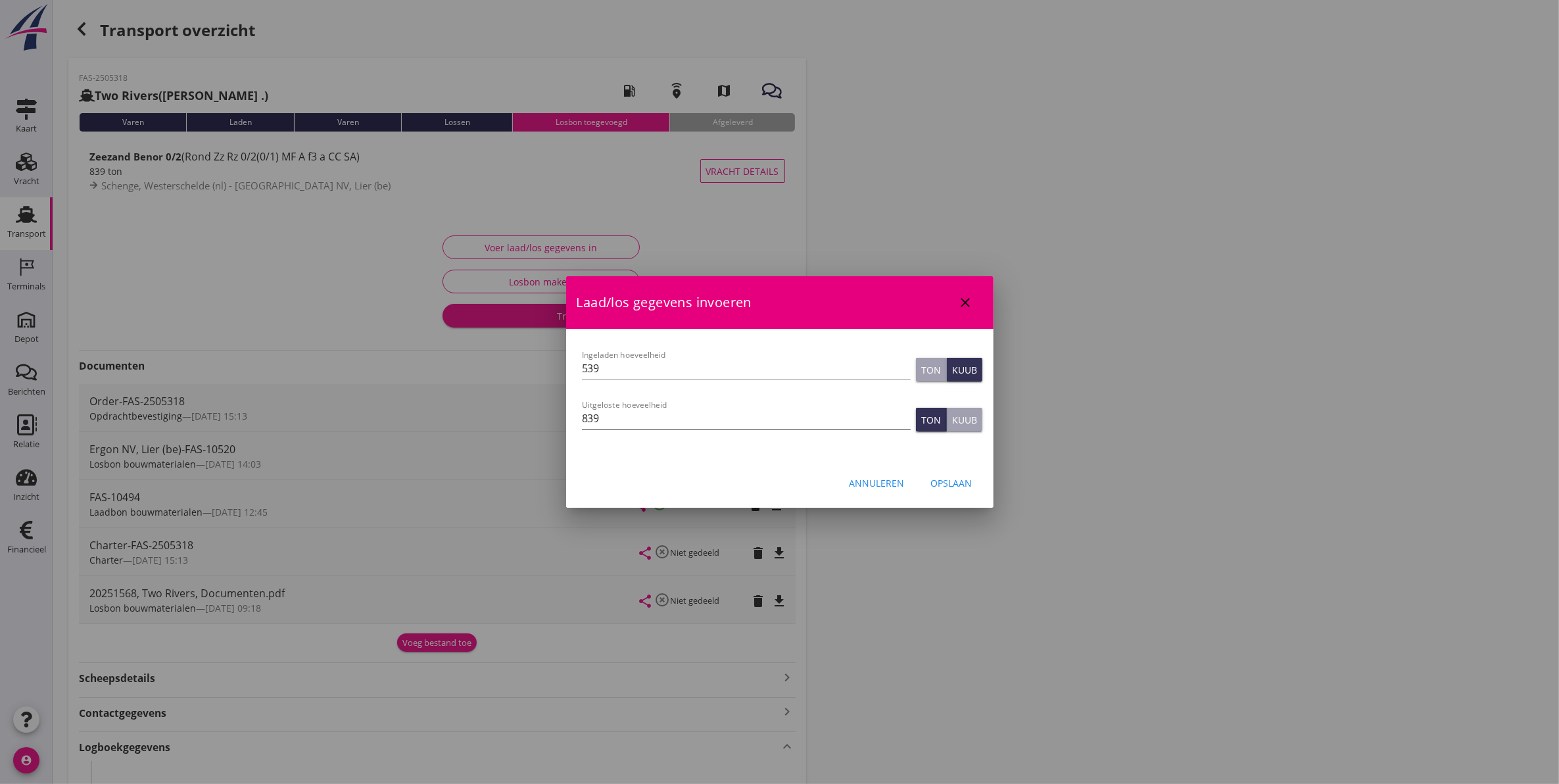
click at [649, 408] on input "839" at bounding box center [746, 418] width 329 height 21
type input "839"
click at [964, 482] on div "Opslaan" at bounding box center [951, 483] width 41 height 13
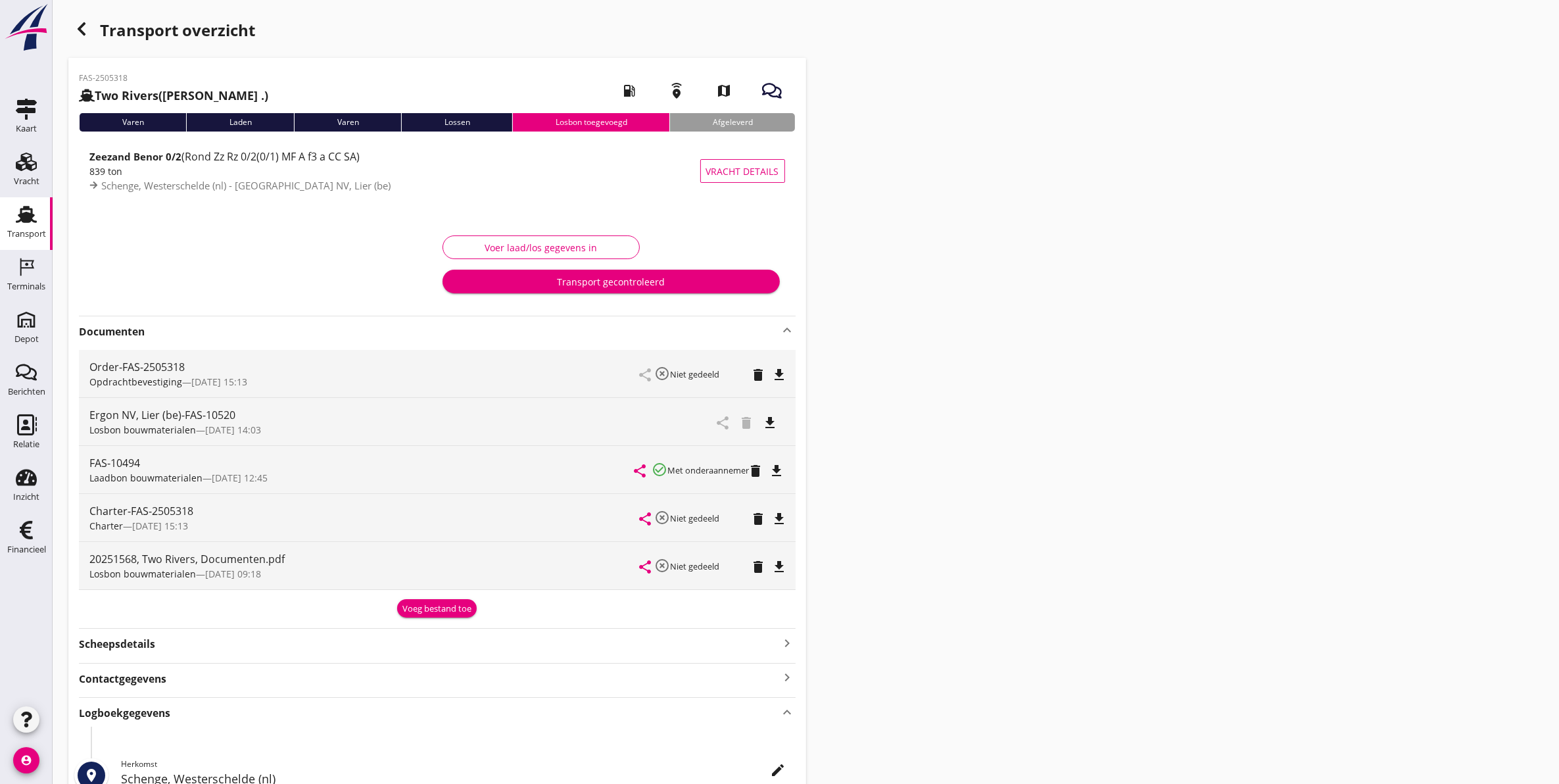
click at [553, 309] on div "Voer laad/los gegevens in Transport gecontroleerd" at bounding box center [437, 264] width 717 height 97
click at [559, 286] on div "Transport gecontroleerd" at bounding box center [611, 281] width 317 height 13
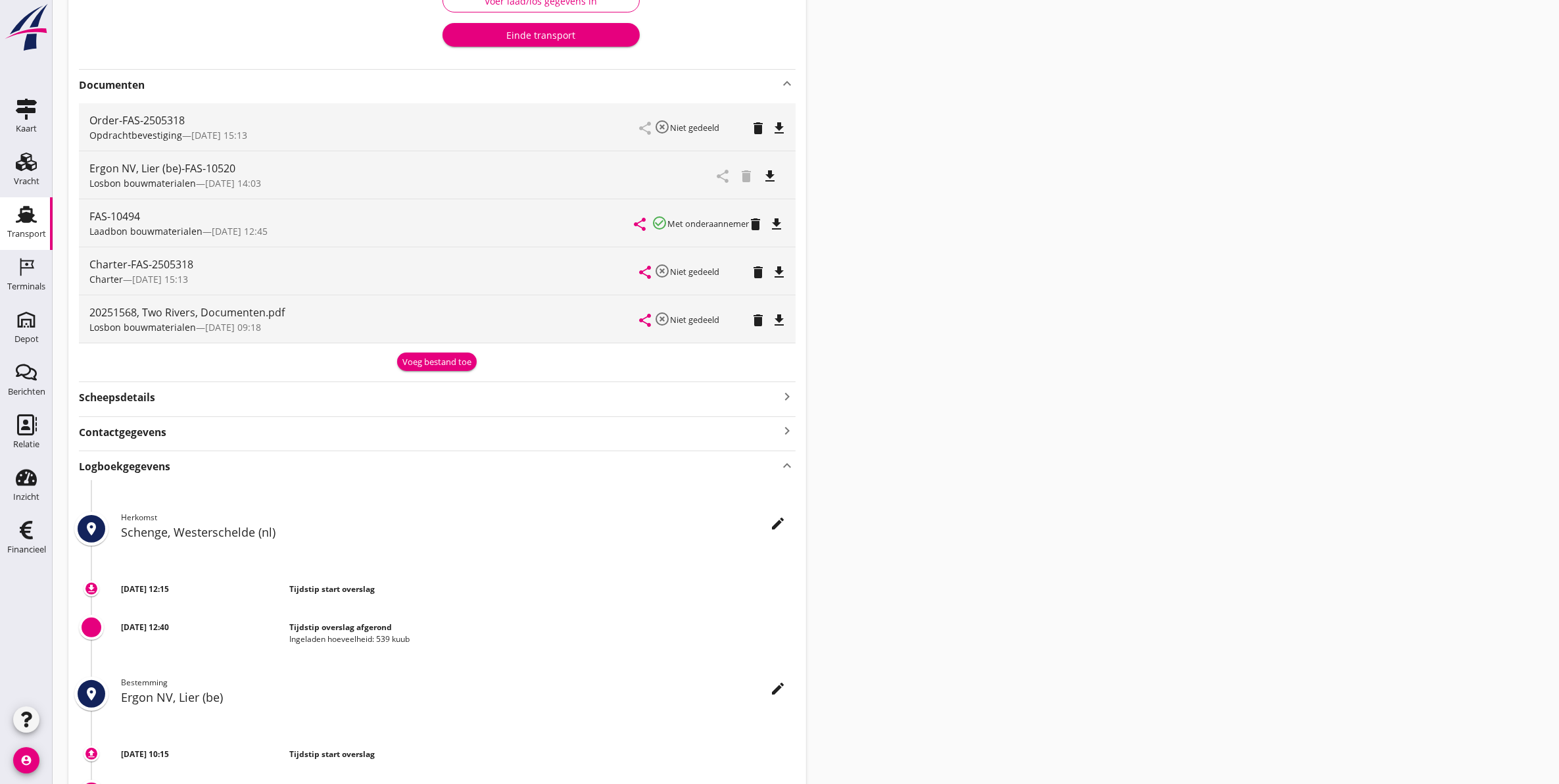
scroll to position [55, 0]
